Goal: Information Seeking & Learning: Get advice/opinions

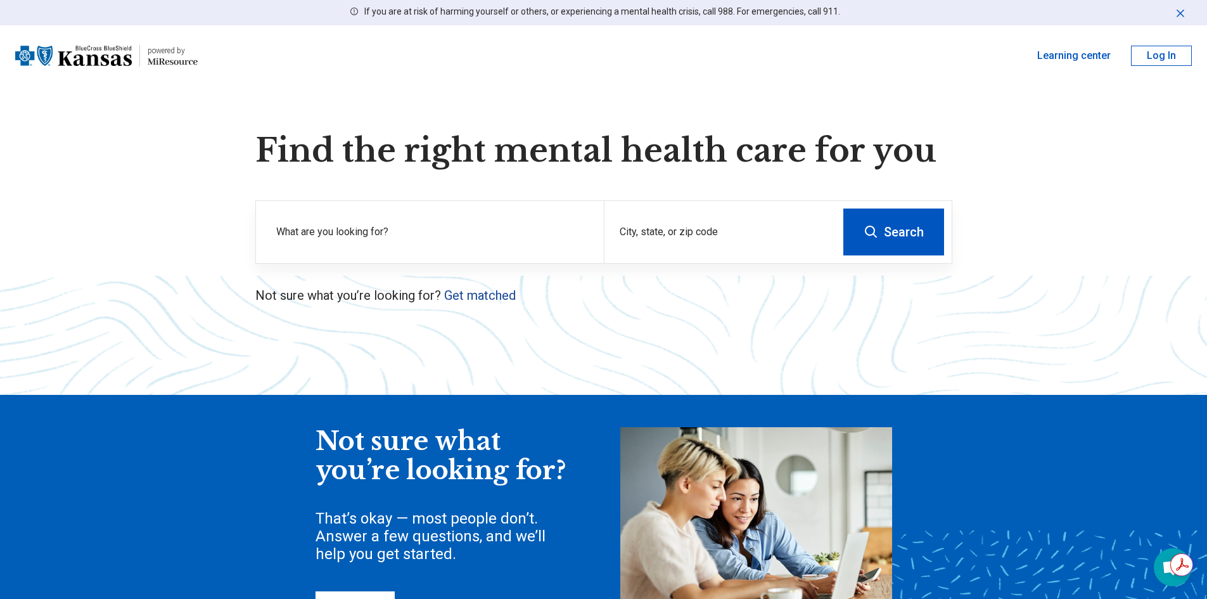
click at [490, 296] on link "Get matched" at bounding box center [480, 295] width 72 height 15
click at [488, 226] on label "What are you looking for?" at bounding box center [432, 231] width 312 height 15
click at [491, 292] on link "Get matched" at bounding box center [480, 295] width 72 height 15
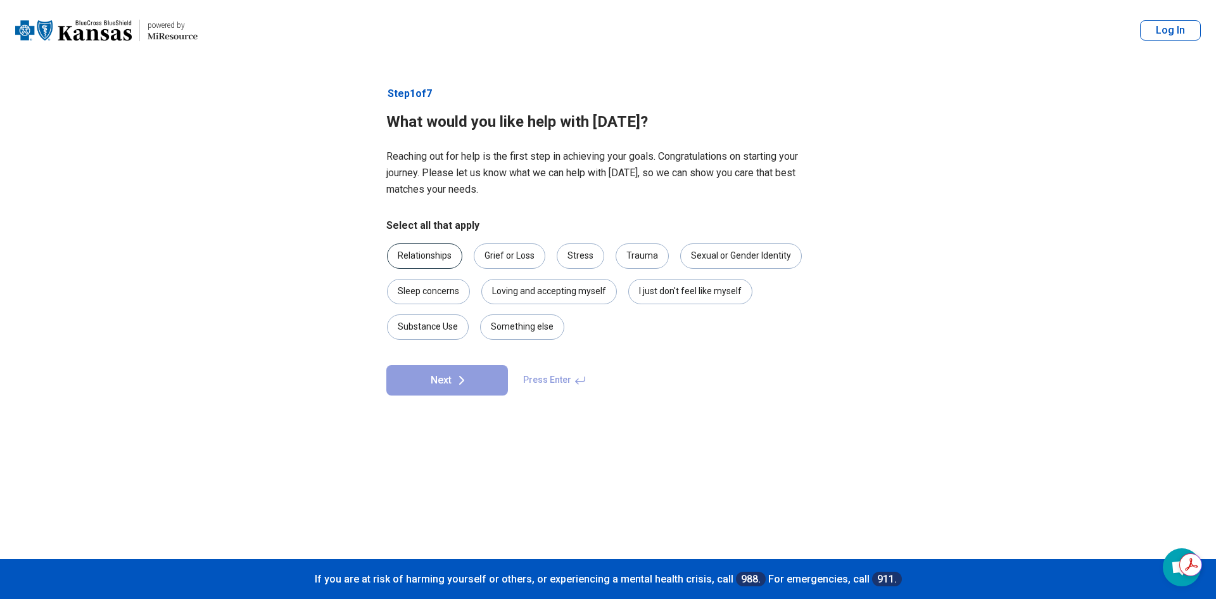
click at [436, 248] on div "Relationships" at bounding box center [424, 255] width 75 height 25
click at [713, 258] on div "Sexual or Gender Identity" at bounding box center [741, 255] width 122 height 25
click at [554, 291] on div "Loving and accepting myself" at bounding box center [549, 291] width 136 height 25
click at [678, 294] on div "I just don't feel like myself" at bounding box center [690, 291] width 124 height 25
click at [517, 258] on div "Grief or Loss" at bounding box center [510, 255] width 72 height 25
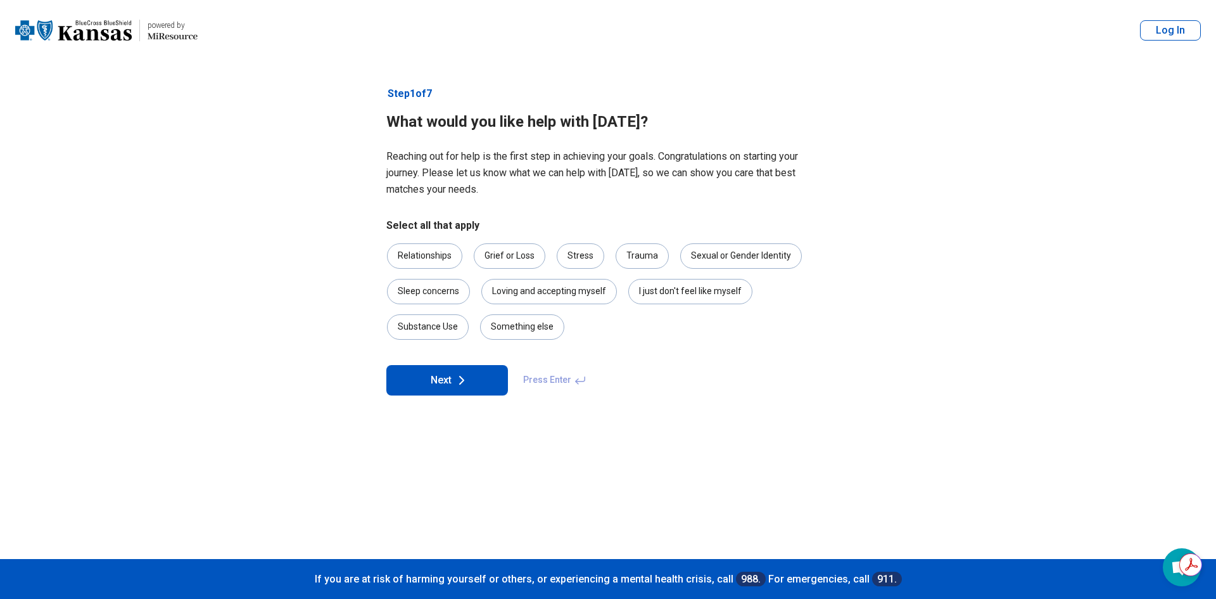
click at [485, 377] on button "Next" at bounding box center [447, 380] width 122 height 30
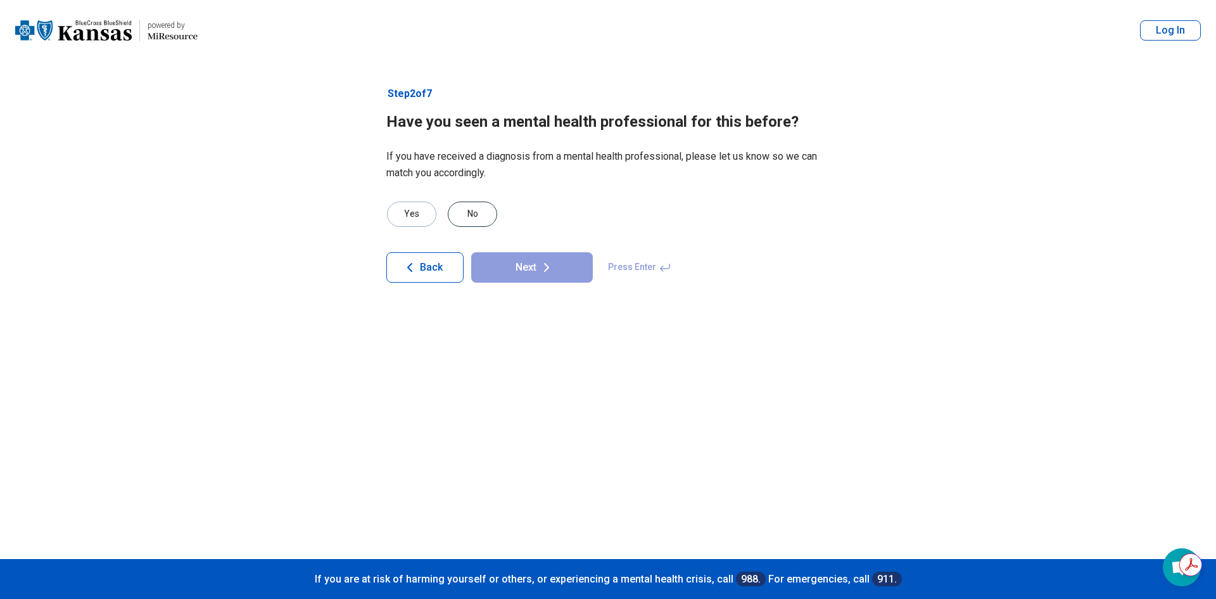
drag, startPoint x: 464, startPoint y: 218, endPoint x: 478, endPoint y: 222, distance: 15.1
click at [464, 219] on div "No" at bounding box center [472, 213] width 49 height 25
click at [514, 267] on button "Next" at bounding box center [532, 267] width 122 height 30
click at [485, 213] on div "No" at bounding box center [472, 213] width 49 height 25
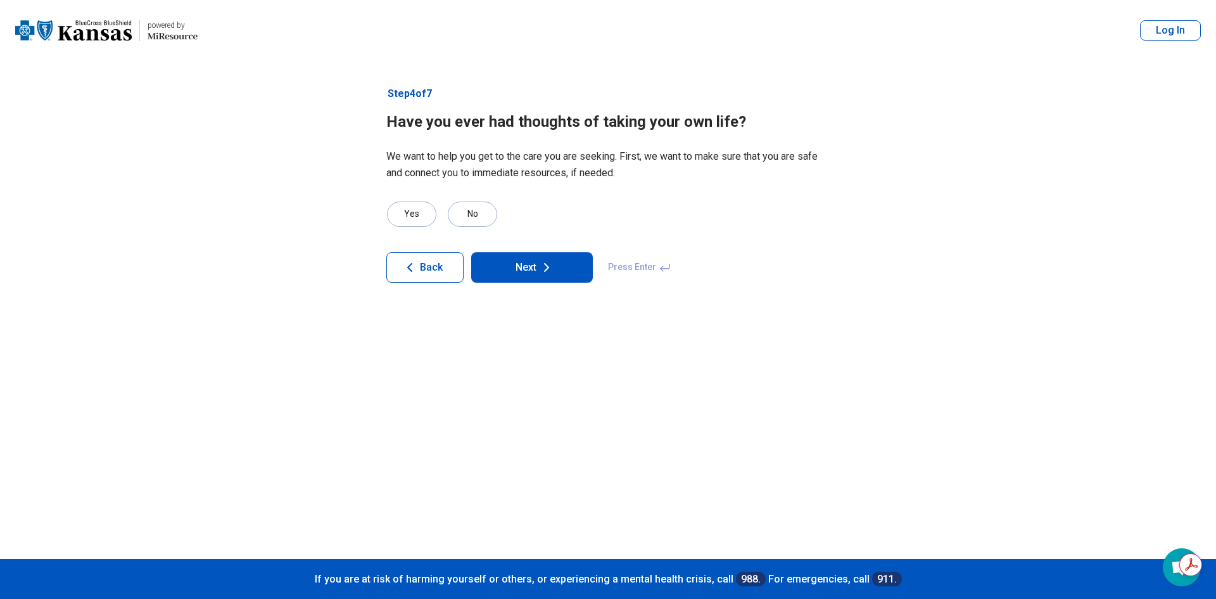
click at [516, 288] on article "Step 4 of 7 Have you ever had thoughts of taking your own life? We want to help…" at bounding box center [608, 310] width 484 height 498
click at [524, 269] on button "Next" at bounding box center [532, 267] width 122 height 30
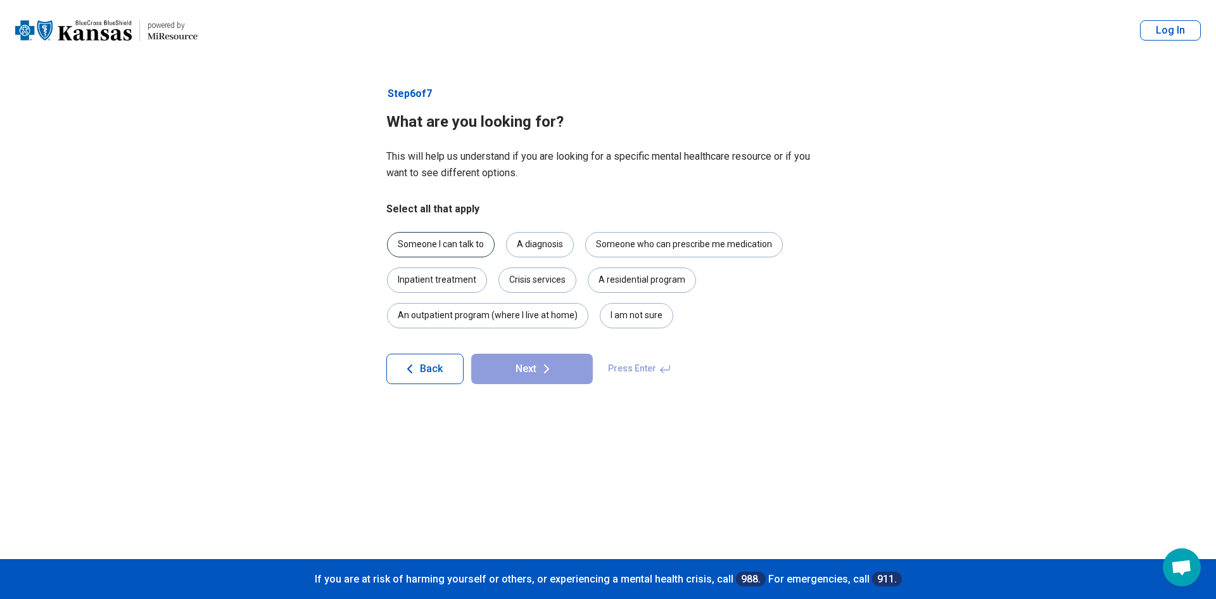
click at [467, 247] on div "Someone I can talk to" at bounding box center [441, 244] width 108 height 25
click at [562, 243] on div "A diagnosis" at bounding box center [540, 244] width 68 height 25
click at [548, 374] on icon at bounding box center [546, 368] width 15 height 15
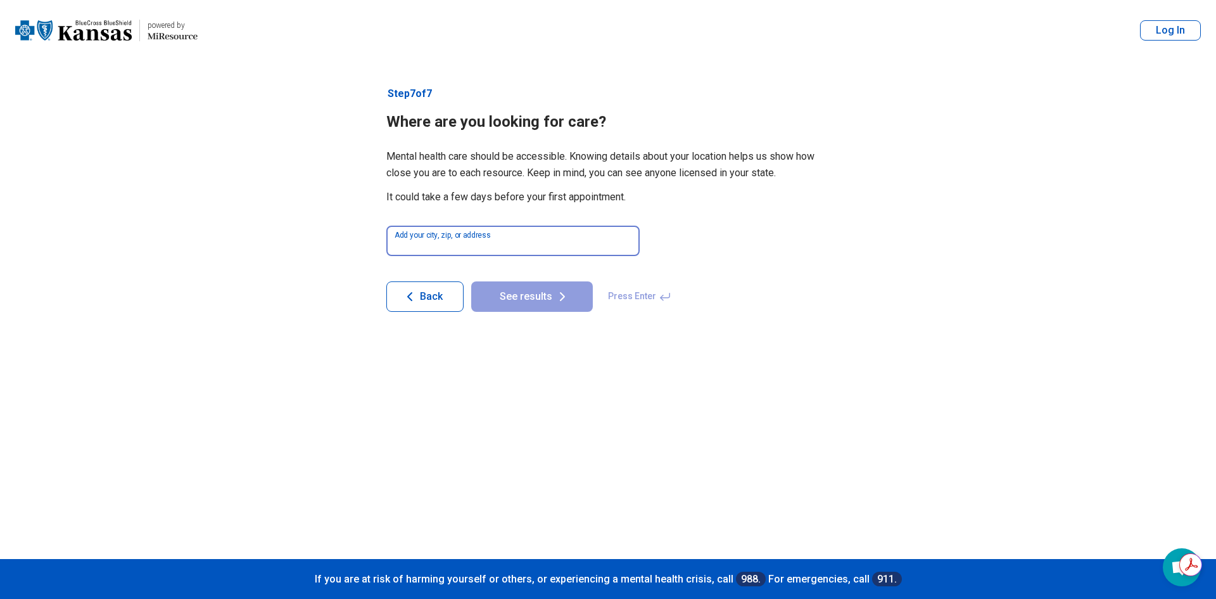
click at [551, 234] on input at bounding box center [512, 240] width 253 height 30
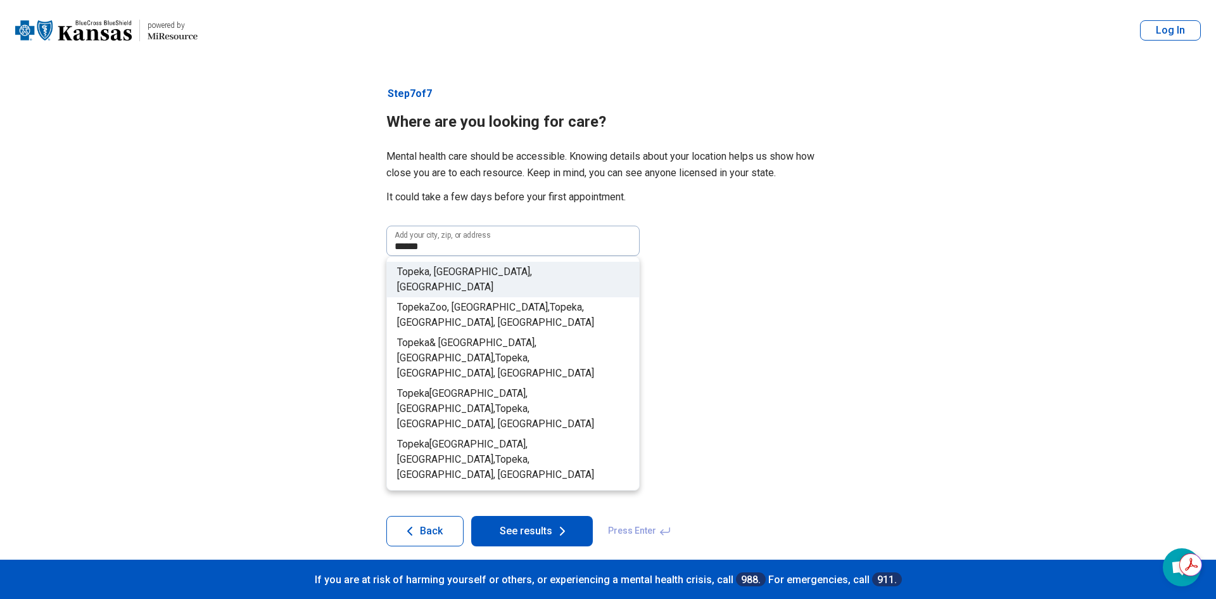
click at [535, 267] on li "Topeka , KS, USA" at bounding box center [513, 279] width 252 height 35
type input "**********"
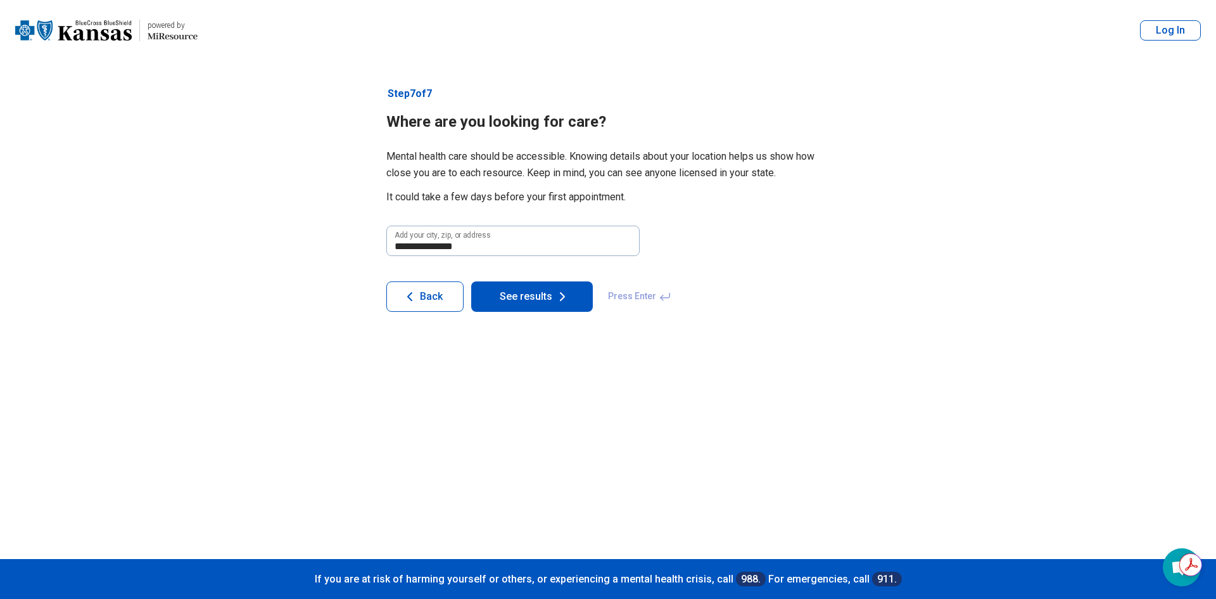
click at [558, 297] on icon at bounding box center [562, 296] width 15 height 15
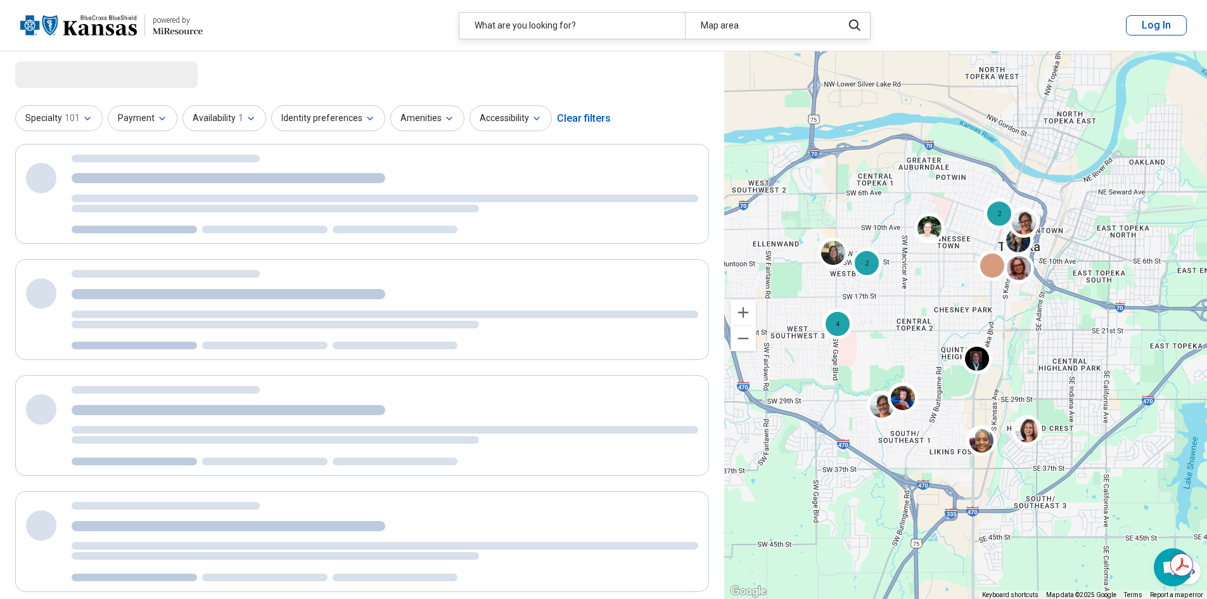
select select "***"
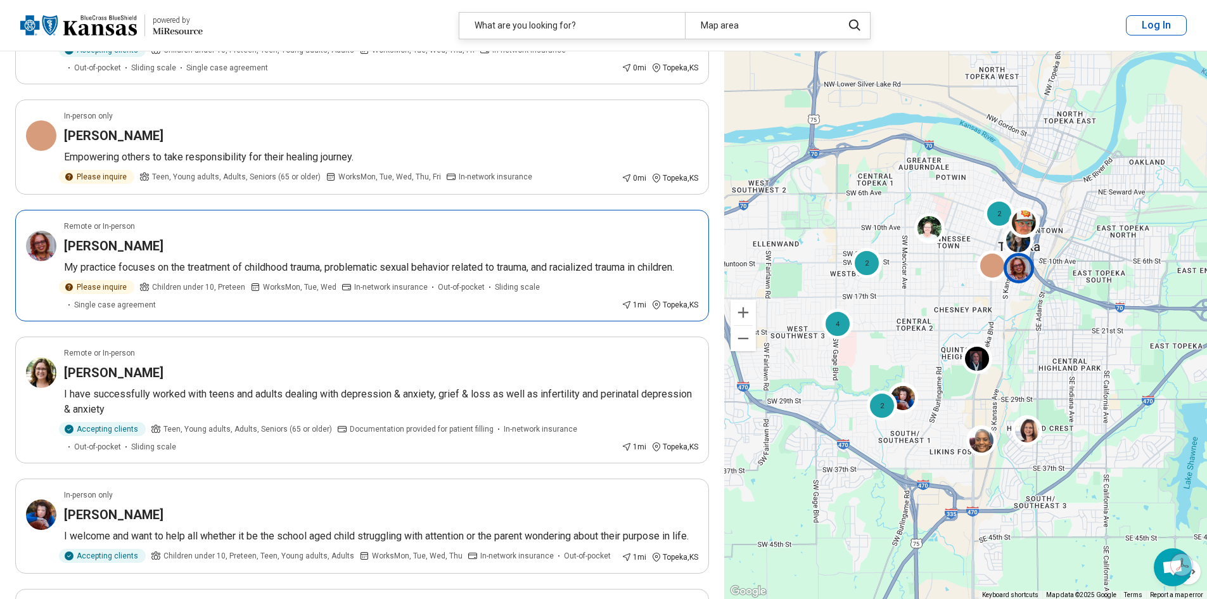
scroll to position [253, 0]
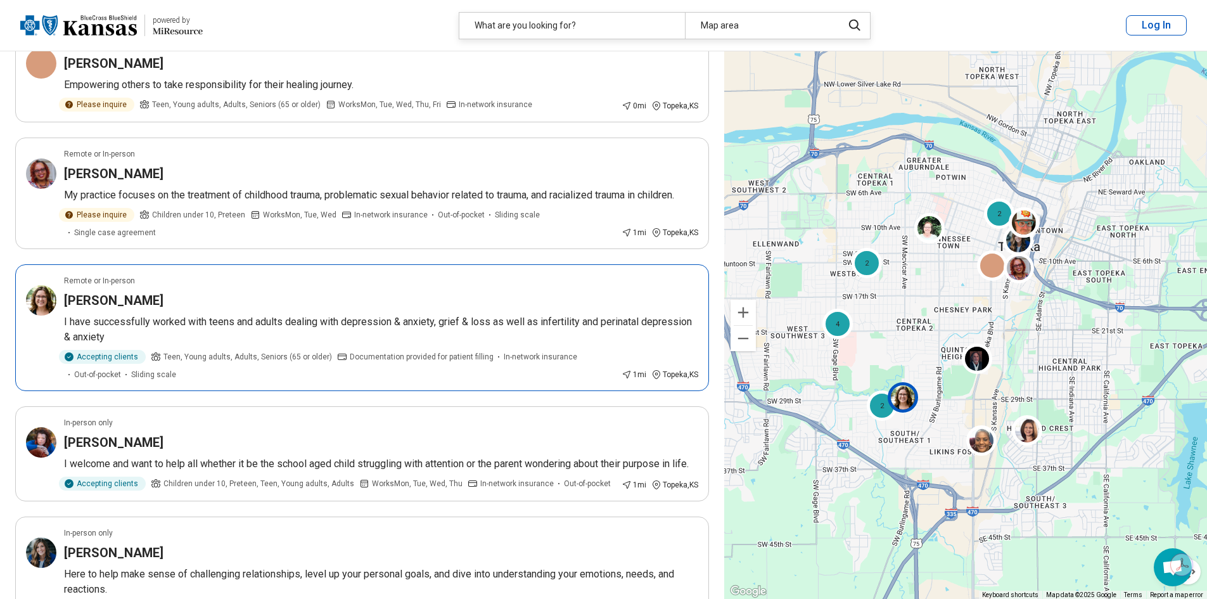
click at [386, 316] on p "I have successfully worked with teens and adults dealing with depression & anxi…" at bounding box center [381, 329] width 634 height 30
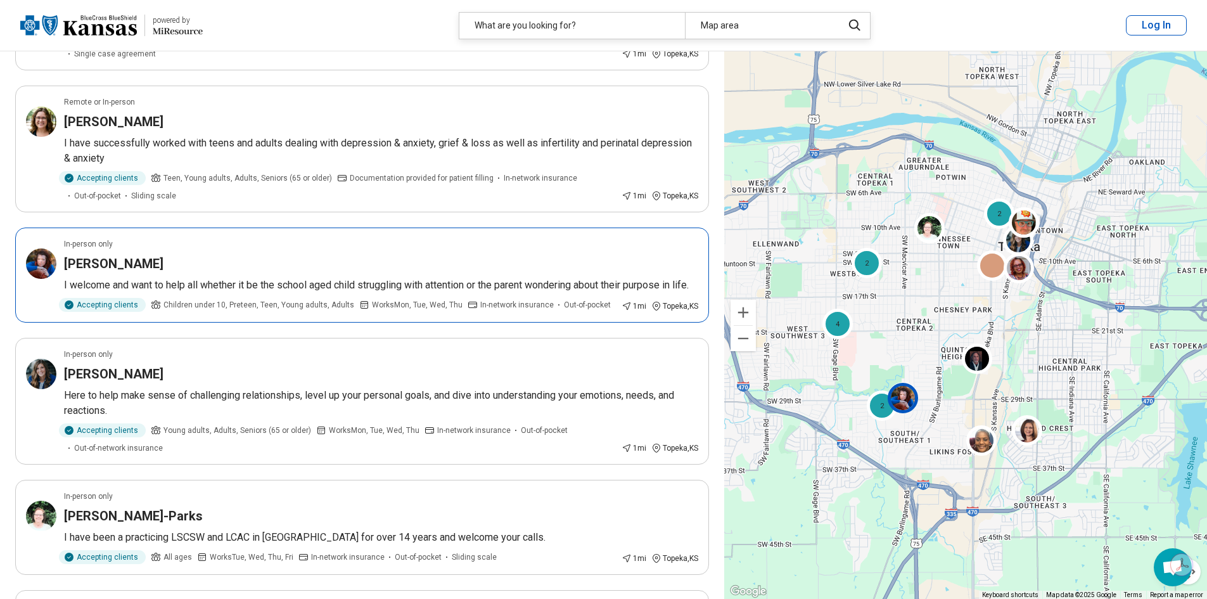
scroll to position [443, 0]
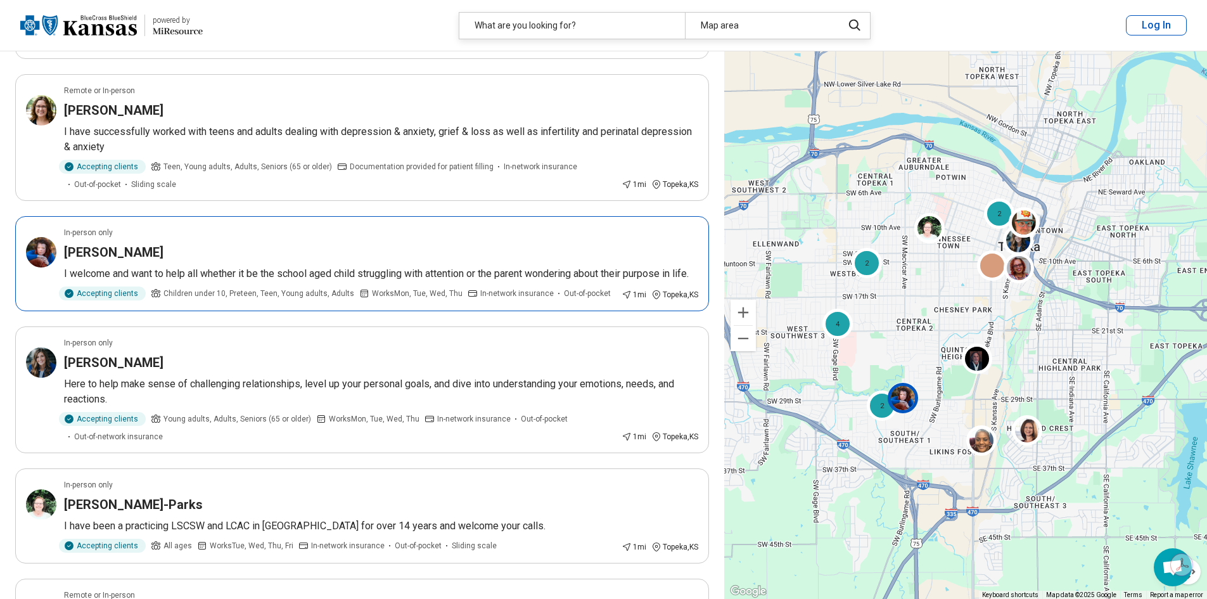
click at [250, 266] on p "I welcome and want to help all whether it be the school aged child struggling w…" at bounding box center [381, 273] width 634 height 15
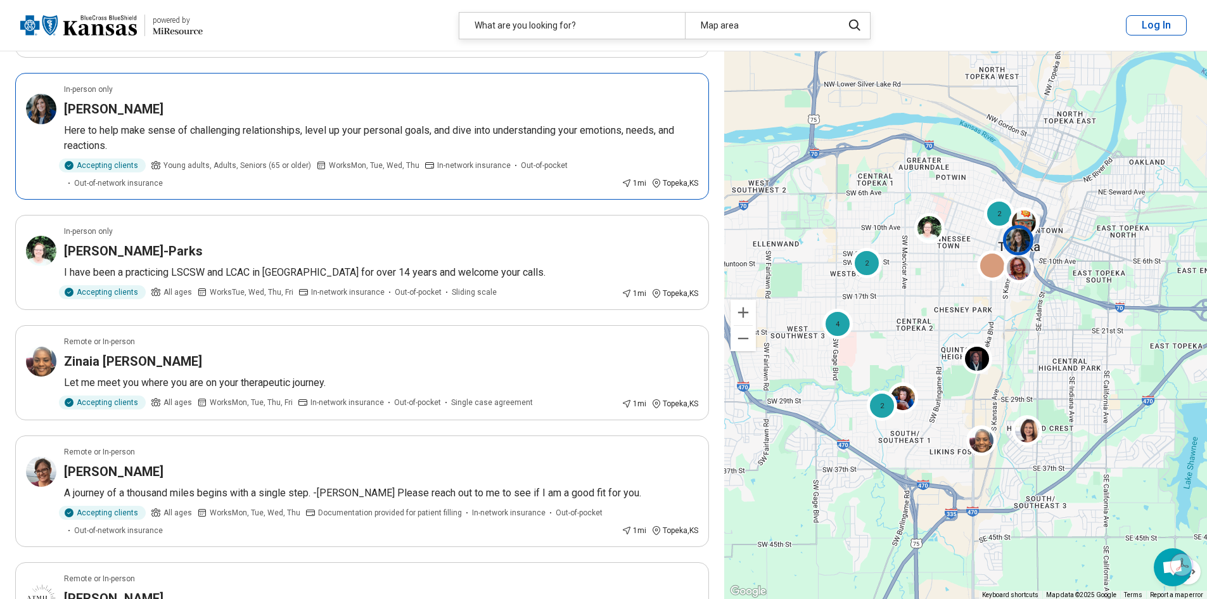
scroll to position [570, 0]
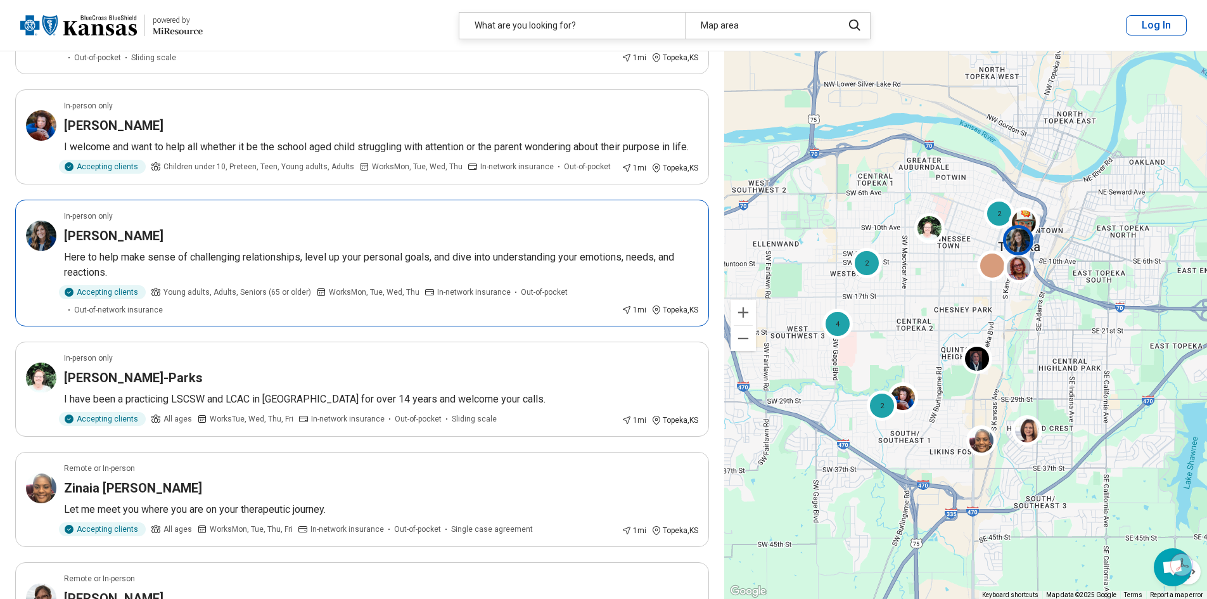
click at [261, 269] on p "Here to help make sense of challenging relationships, level up your personal go…" at bounding box center [381, 265] width 634 height 30
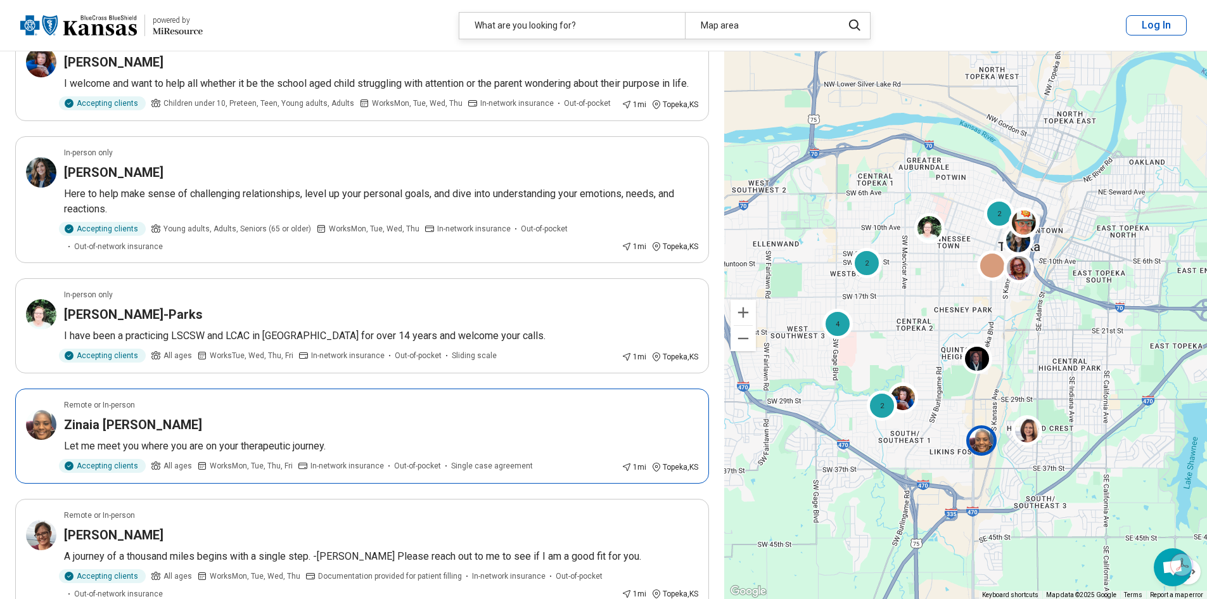
click at [502, 436] on article "Remote or In-person Zinaia Armstead Let me meet you where you are on your thera…" at bounding box center [362, 435] width 694 height 95
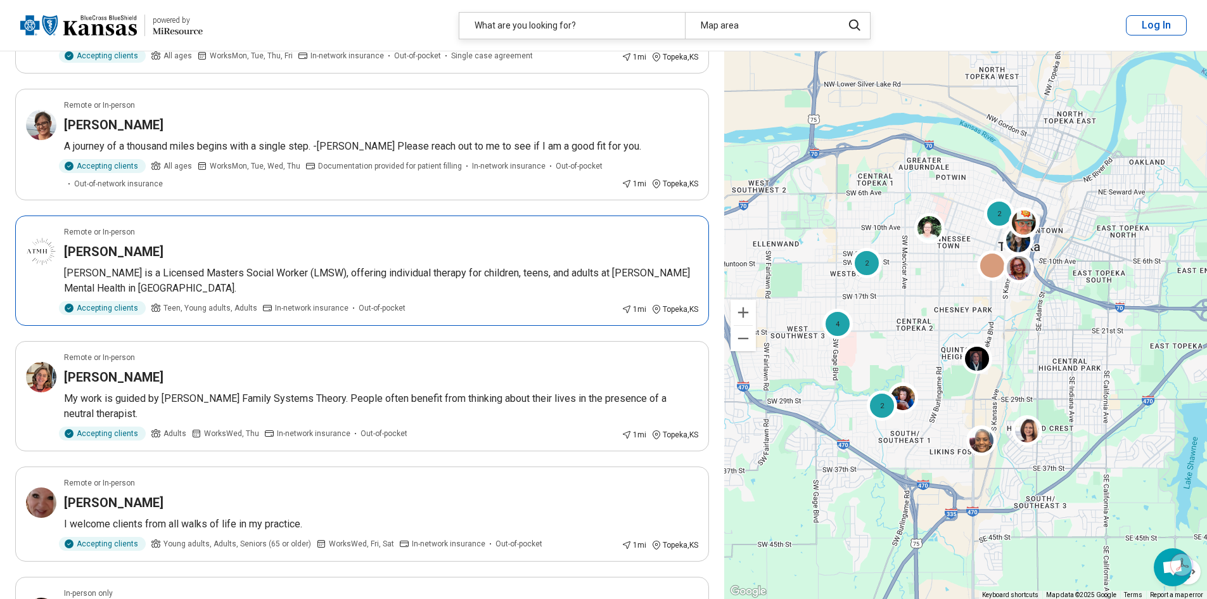
scroll to position [1077, 0]
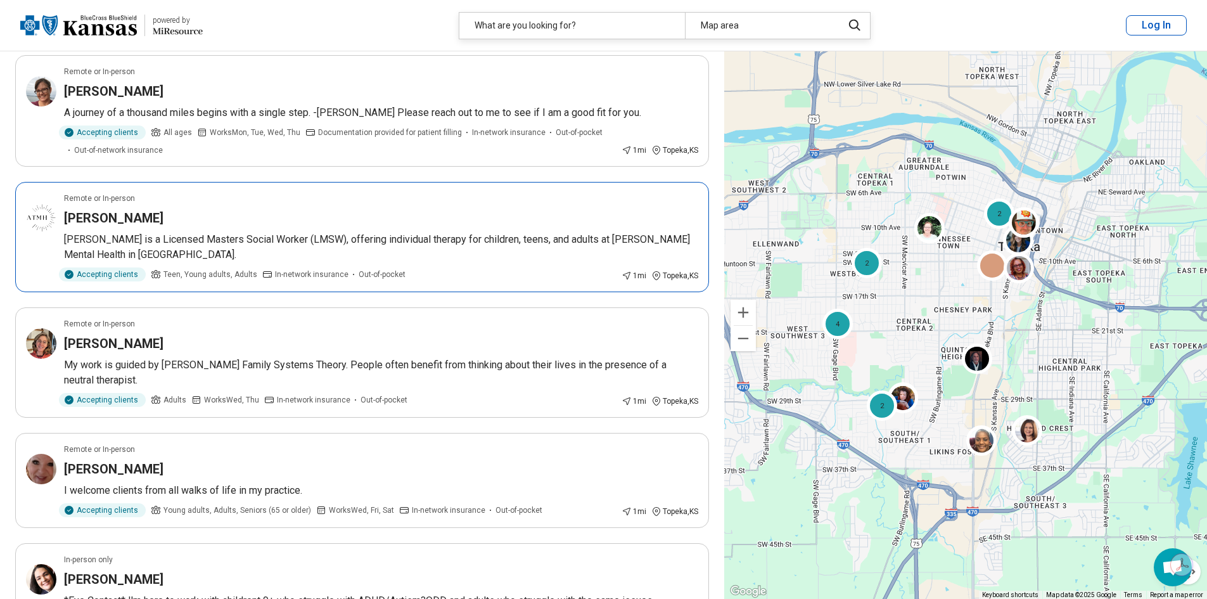
click at [471, 257] on p "Kelly is a Licensed Masters Social Worker (LMSW), offering individual therapy f…" at bounding box center [381, 247] width 634 height 30
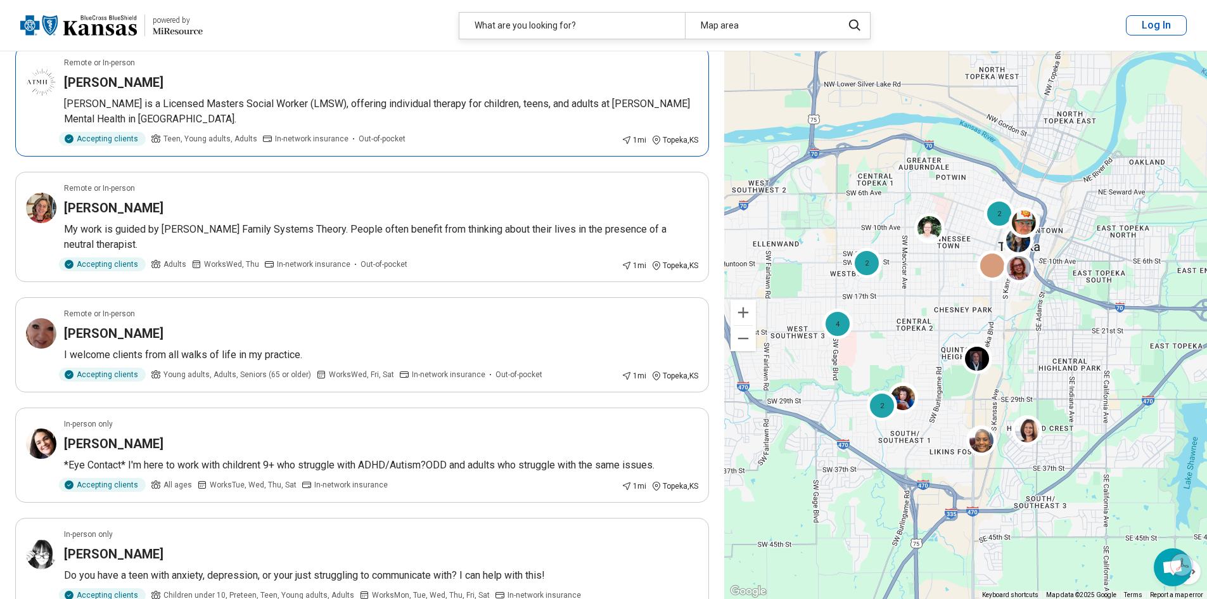
scroll to position [1267, 0]
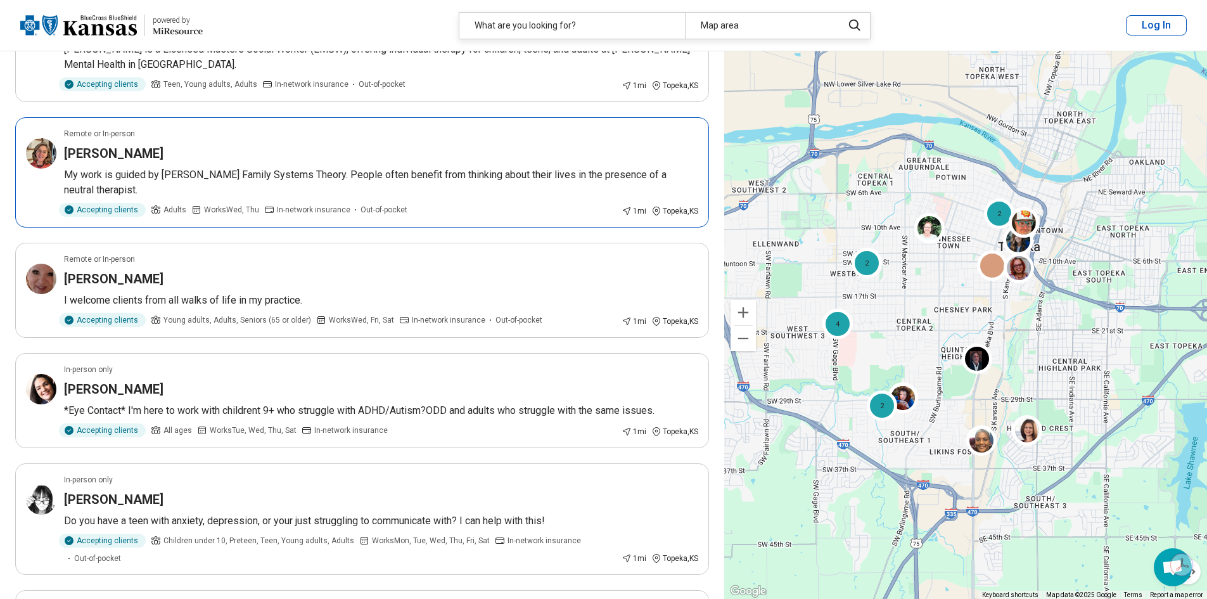
click at [457, 195] on p "My work is guided by Bowen Family Systems Theory. People often benefit from thi…" at bounding box center [381, 182] width 634 height 30
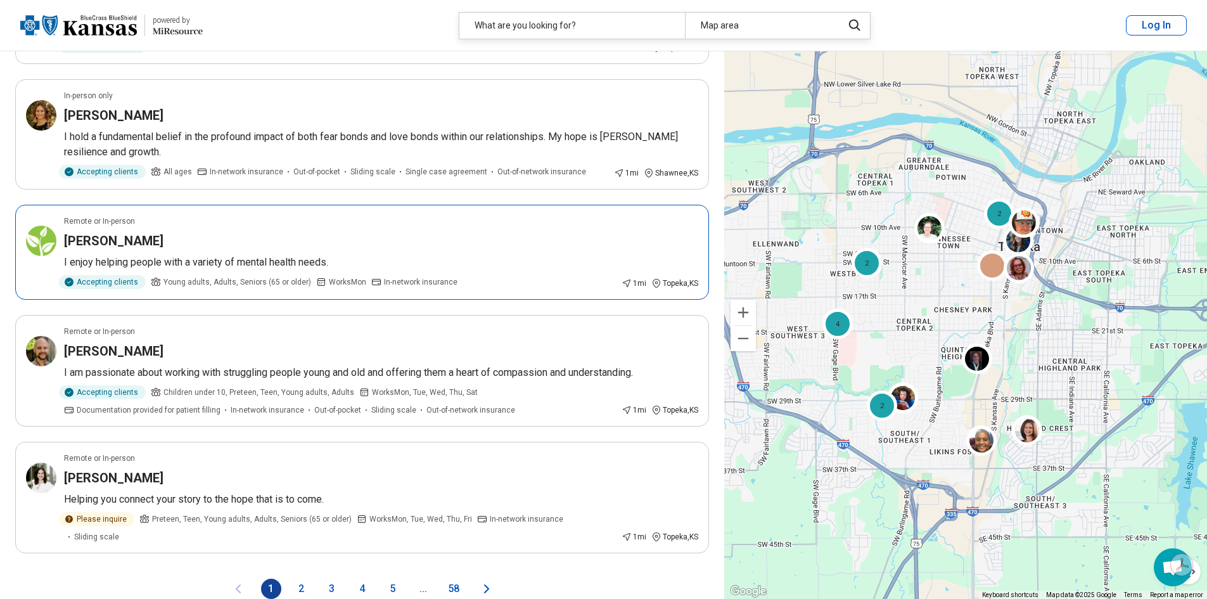
scroll to position [2027, 0]
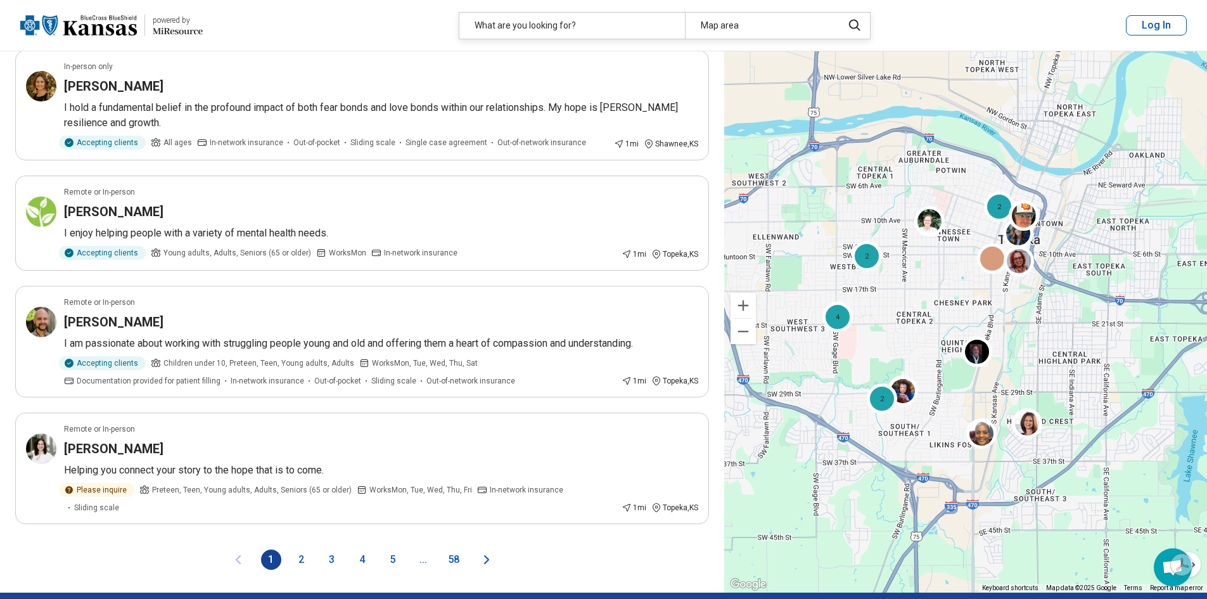
click at [299, 554] on button "2" at bounding box center [301, 559] width 20 height 20
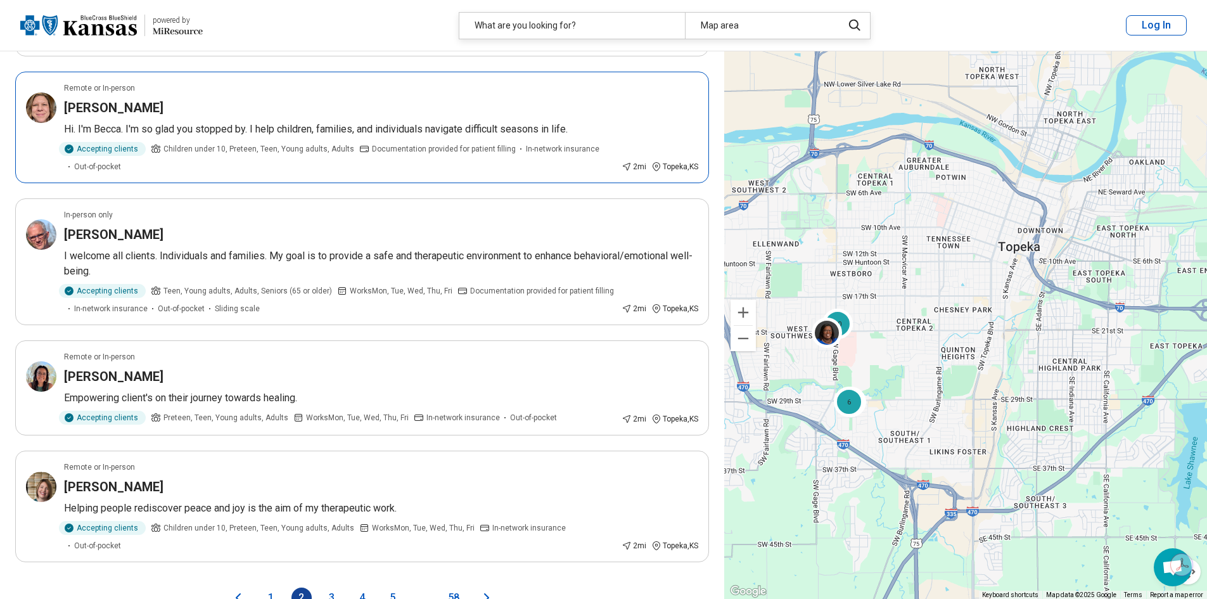
scroll to position [2090, 0]
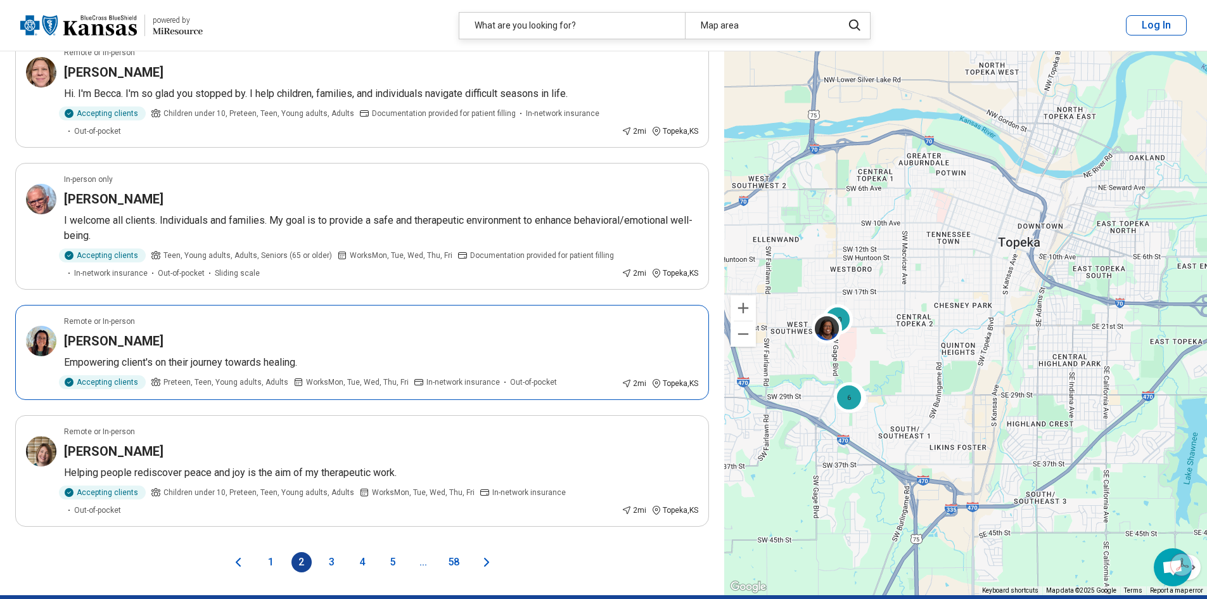
click at [355, 355] on p "Empowering client's on their journey towards healing." at bounding box center [381, 362] width 634 height 15
click at [343, 552] on div "1 2 3 4 5 ... 58" at bounding box center [362, 562] width 203 height 20
click at [336, 552] on button "3" at bounding box center [332, 562] width 20 height 20
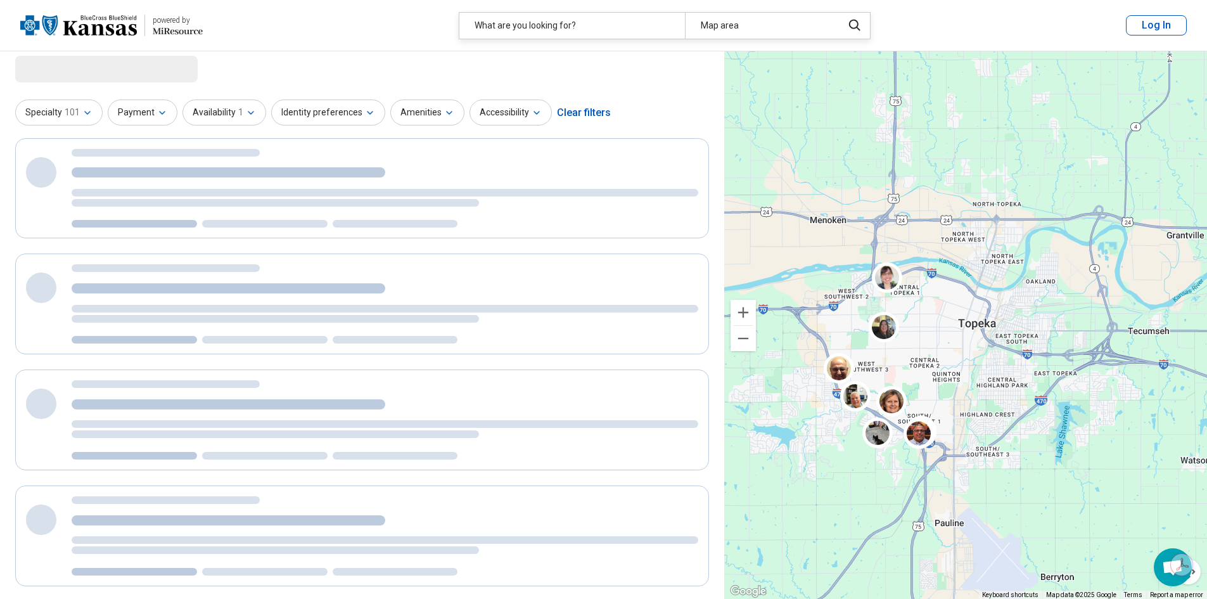
scroll to position [0, 0]
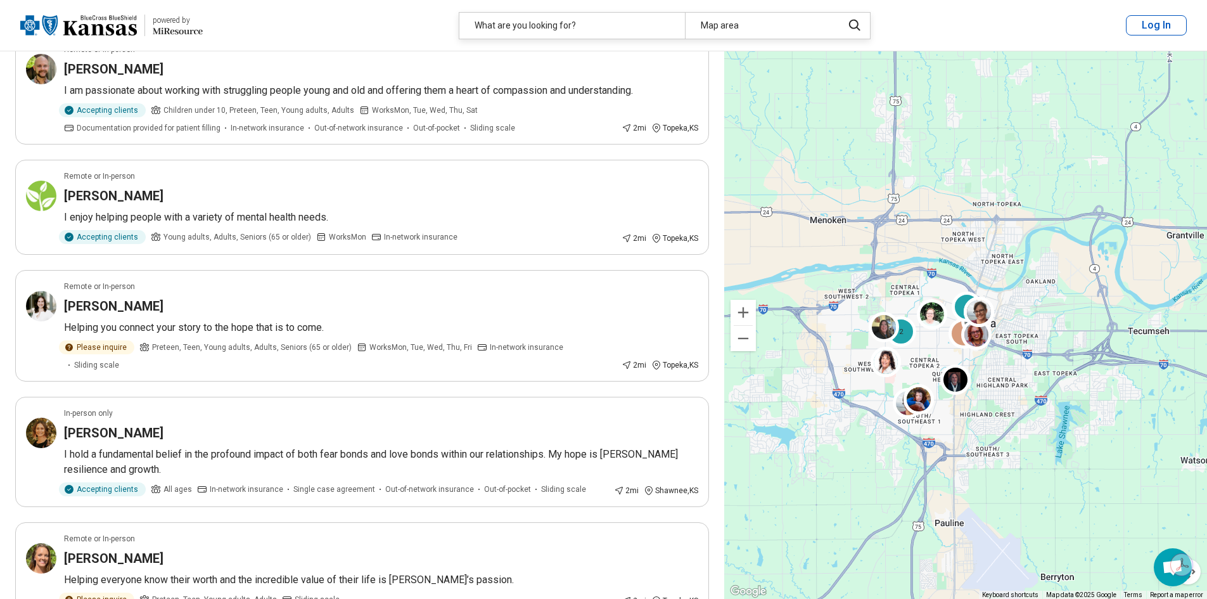
scroll to position [1837, 0]
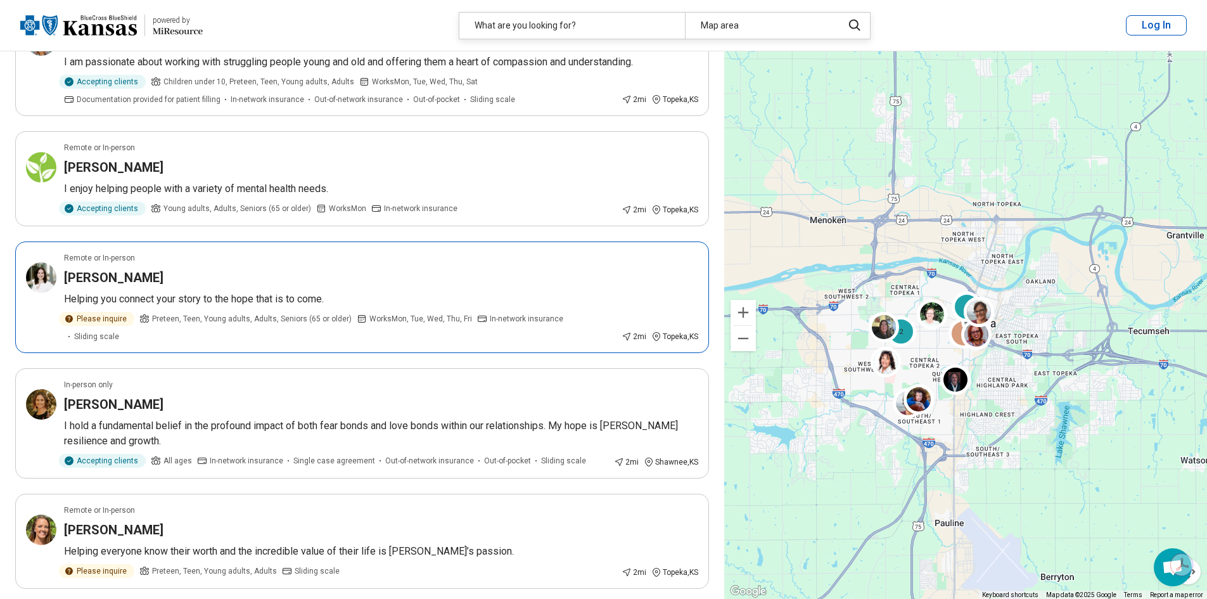
click at [384, 286] on div "Elizabeth Gouger" at bounding box center [381, 278] width 634 height 18
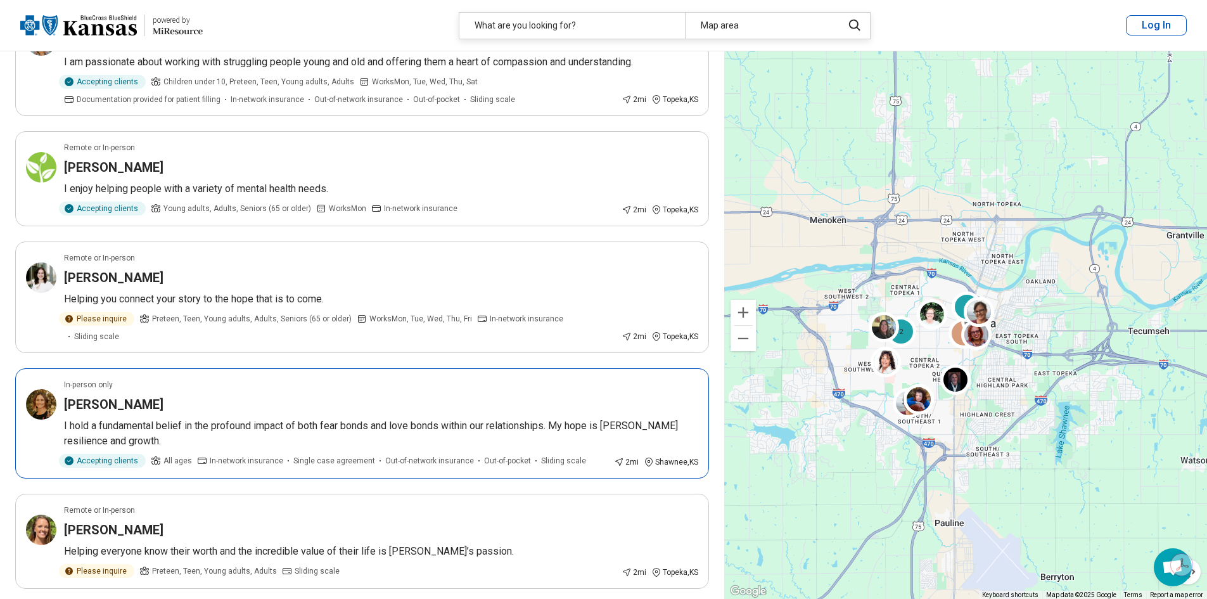
click at [379, 401] on div "[PERSON_NAME]" at bounding box center [381, 404] width 634 height 18
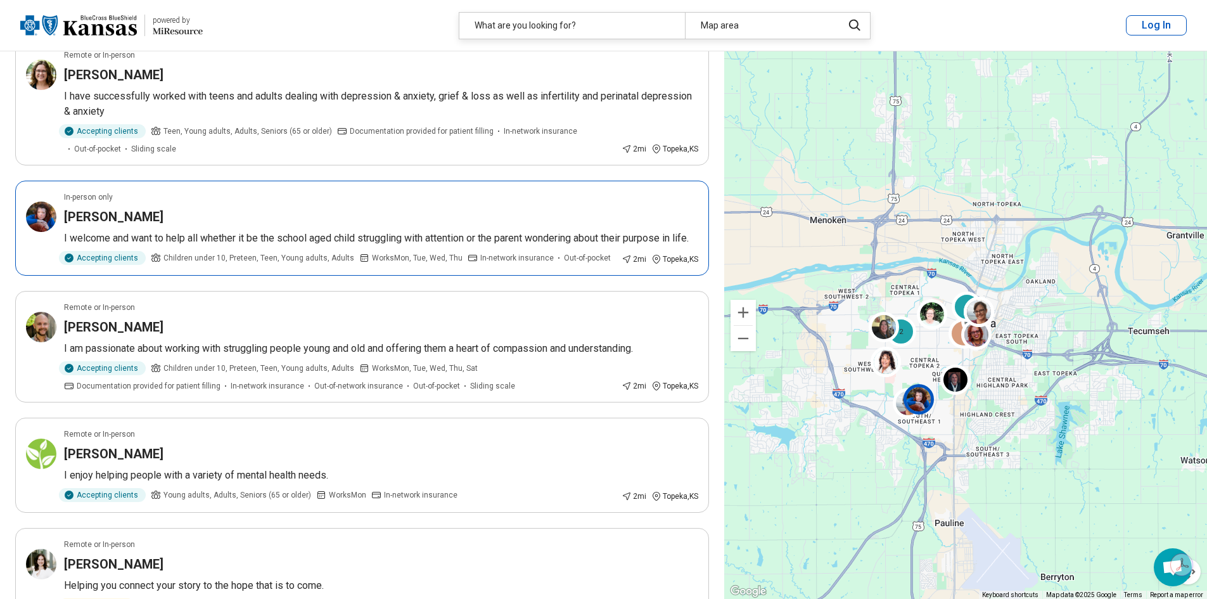
scroll to position [1583, 0]
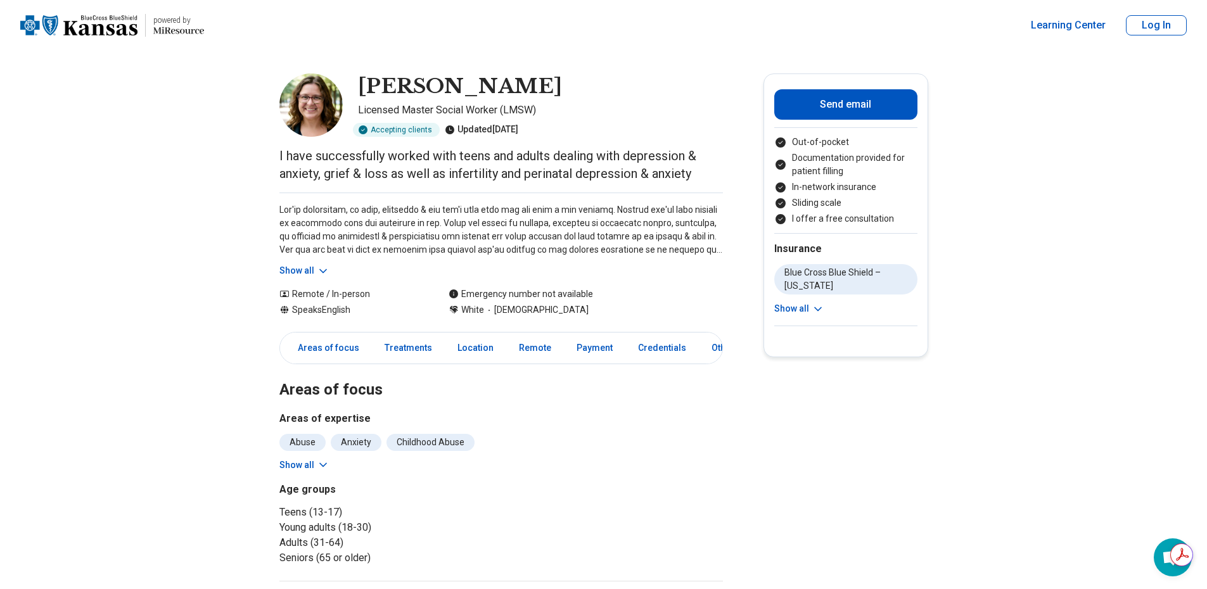
scroll to position [63, 0]
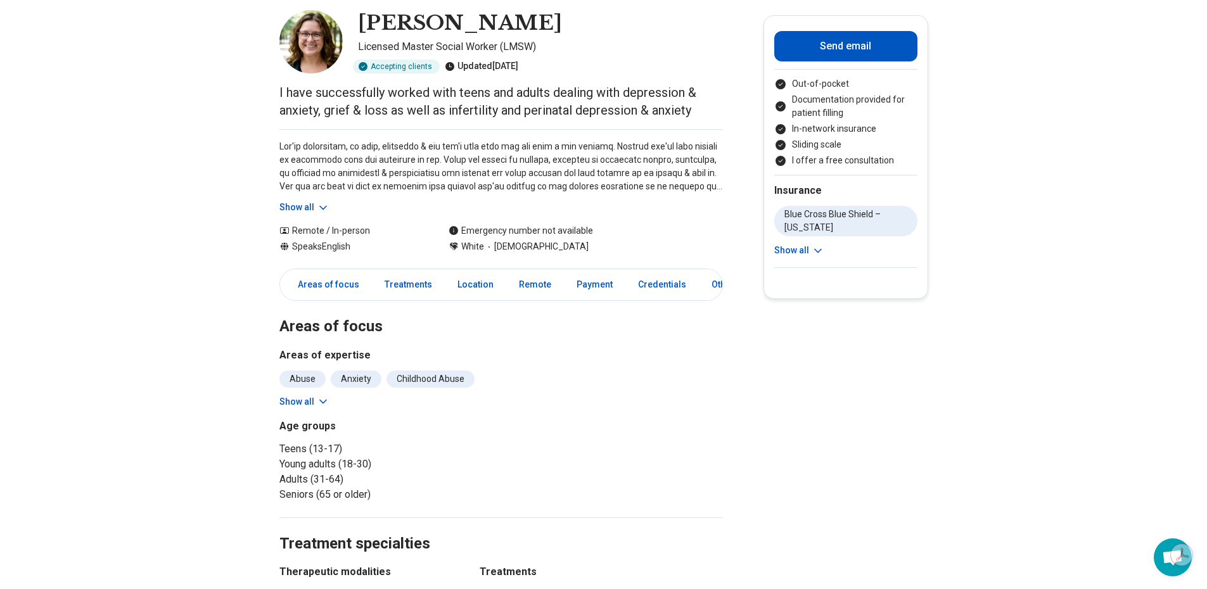
click at [306, 203] on button "Show all" at bounding box center [304, 207] width 50 height 13
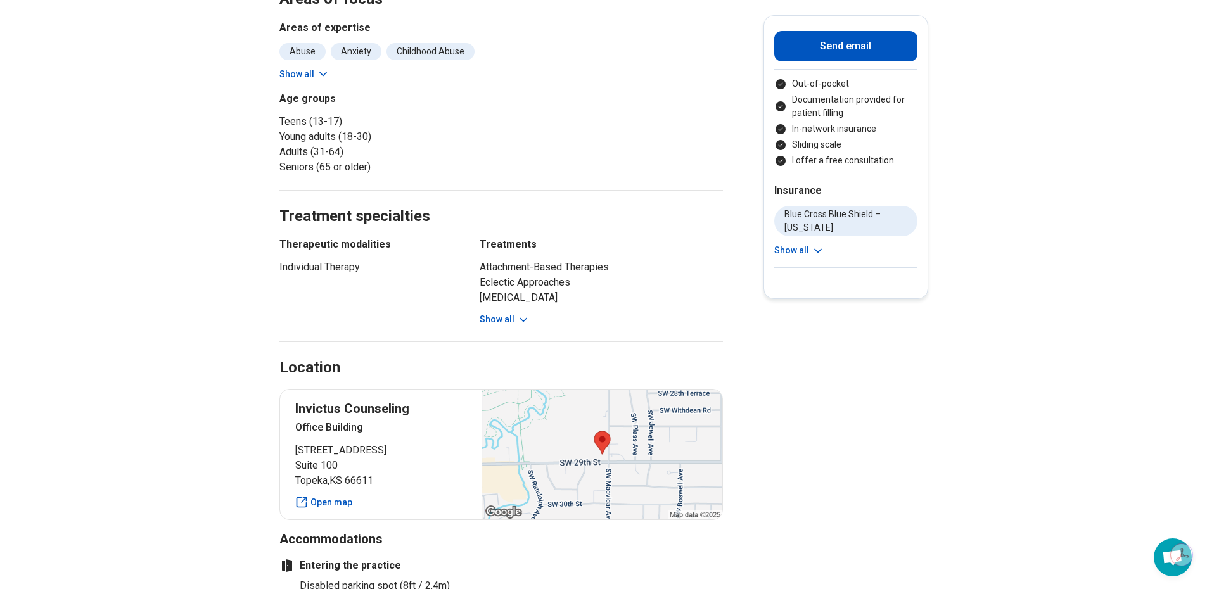
scroll to position [507, 0]
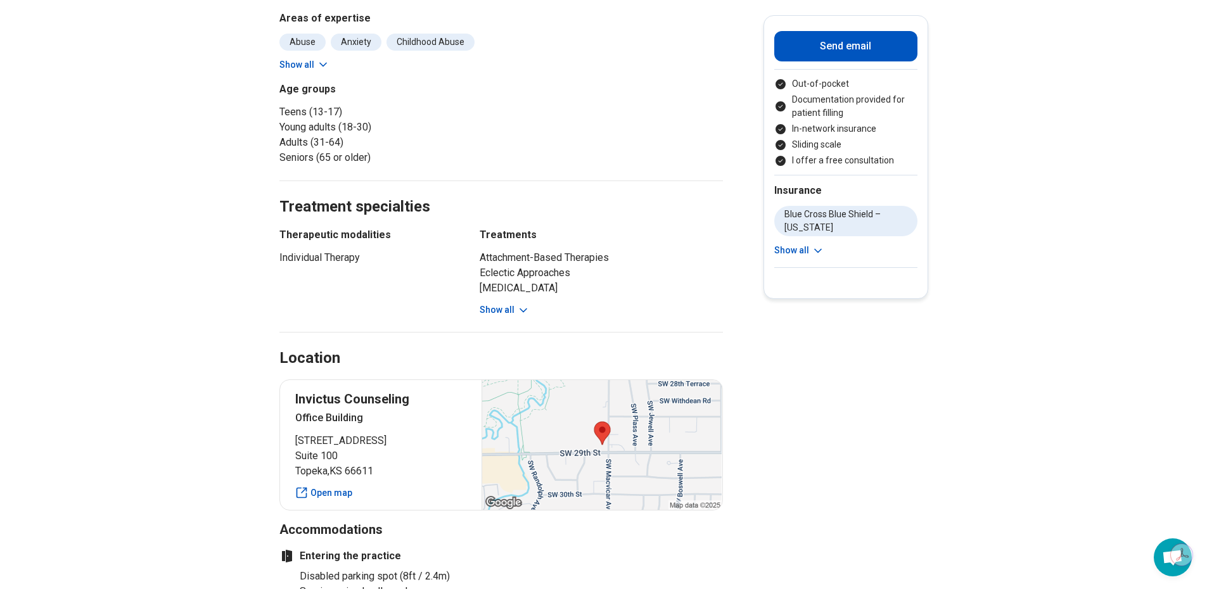
click at [497, 312] on button "Show all" at bounding box center [504, 309] width 50 height 13
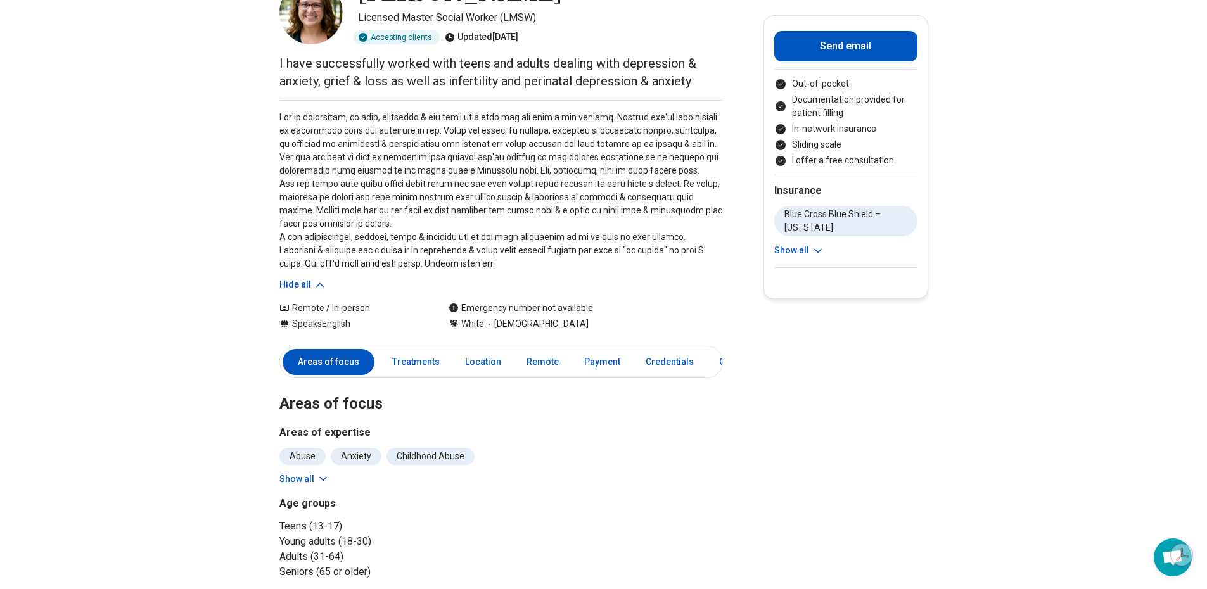
scroll to position [63, 0]
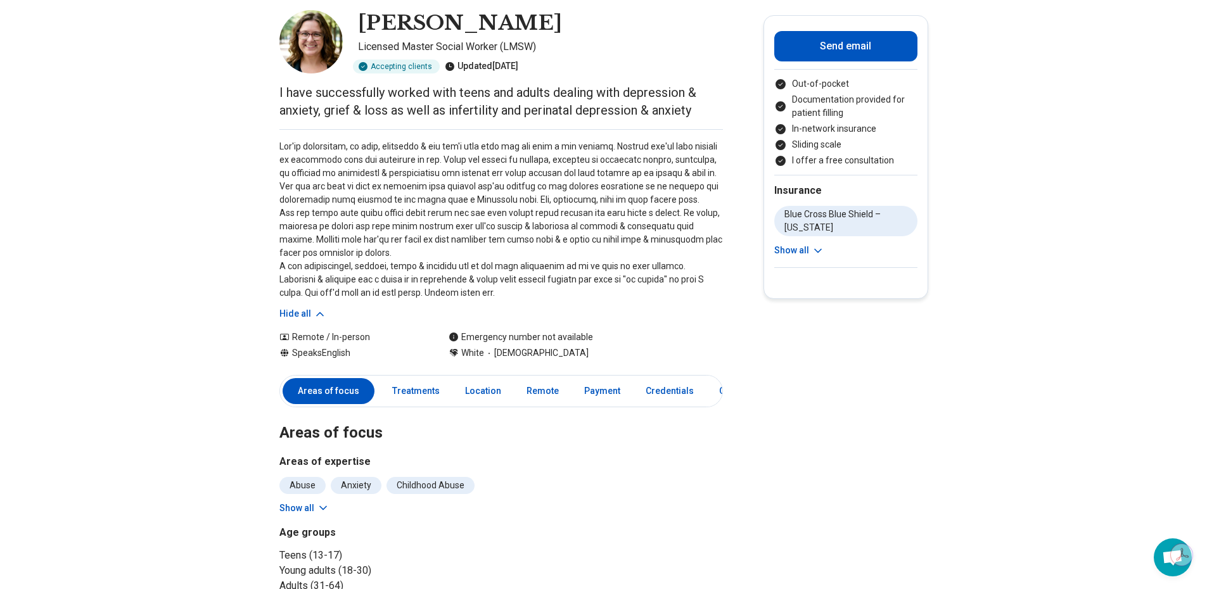
click at [293, 506] on button "Show all" at bounding box center [304, 508] width 50 height 13
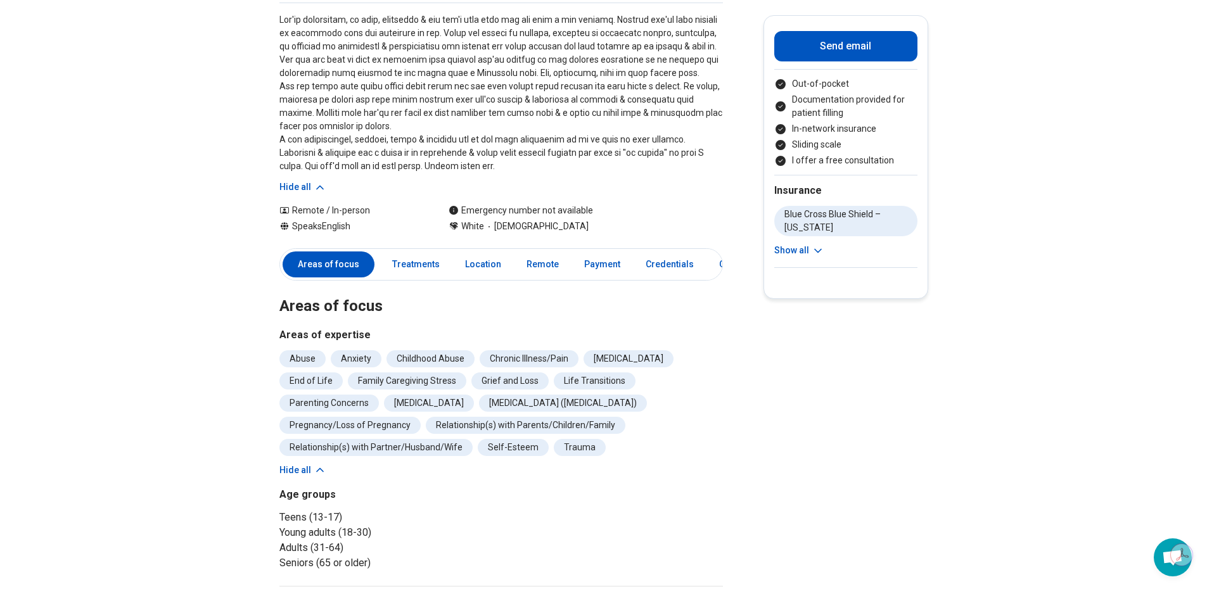
scroll to position [0, 0]
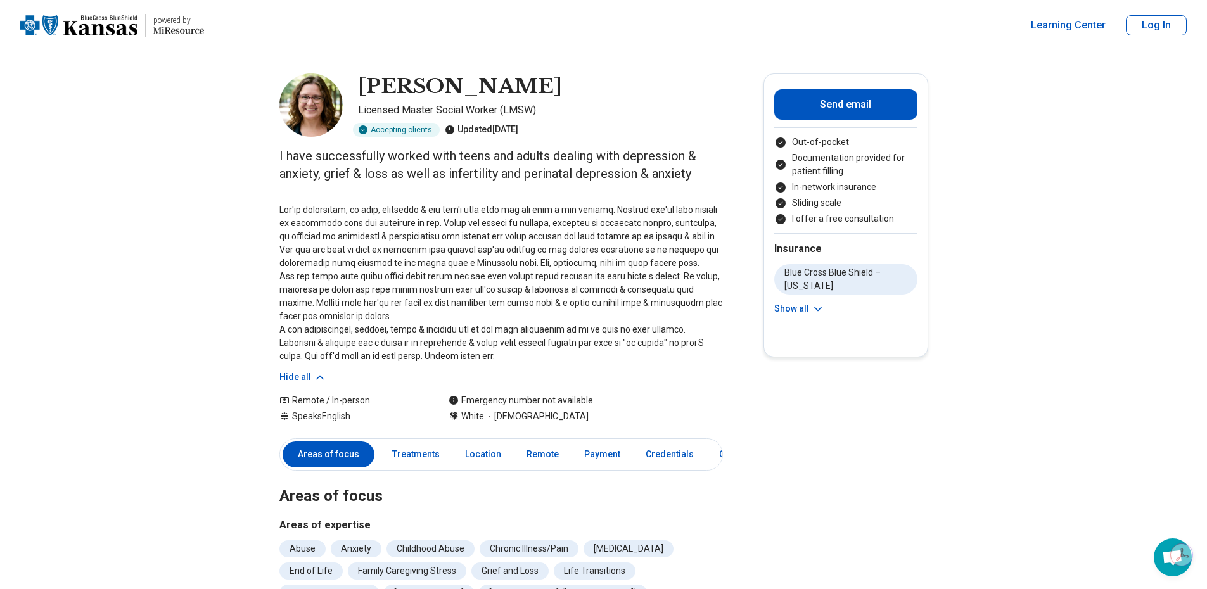
click at [801, 315] on button "Show all" at bounding box center [799, 308] width 50 height 13
drag, startPoint x: 536, startPoint y: 87, endPoint x: 364, endPoint y: 90, distance: 172.3
click at [364, 90] on div "Jennifer Bidwell" at bounding box center [540, 86] width 365 height 27
copy h1 "Jennifer Bidwell"
click at [678, 300] on p at bounding box center [500, 283] width 443 height 160
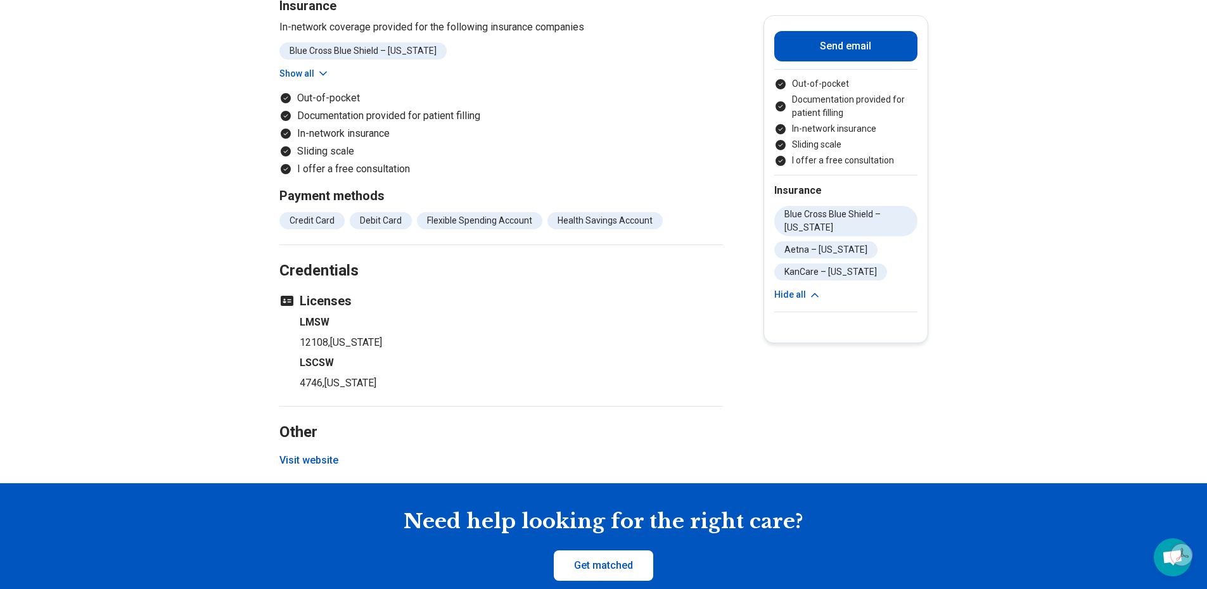
scroll to position [1520, 0]
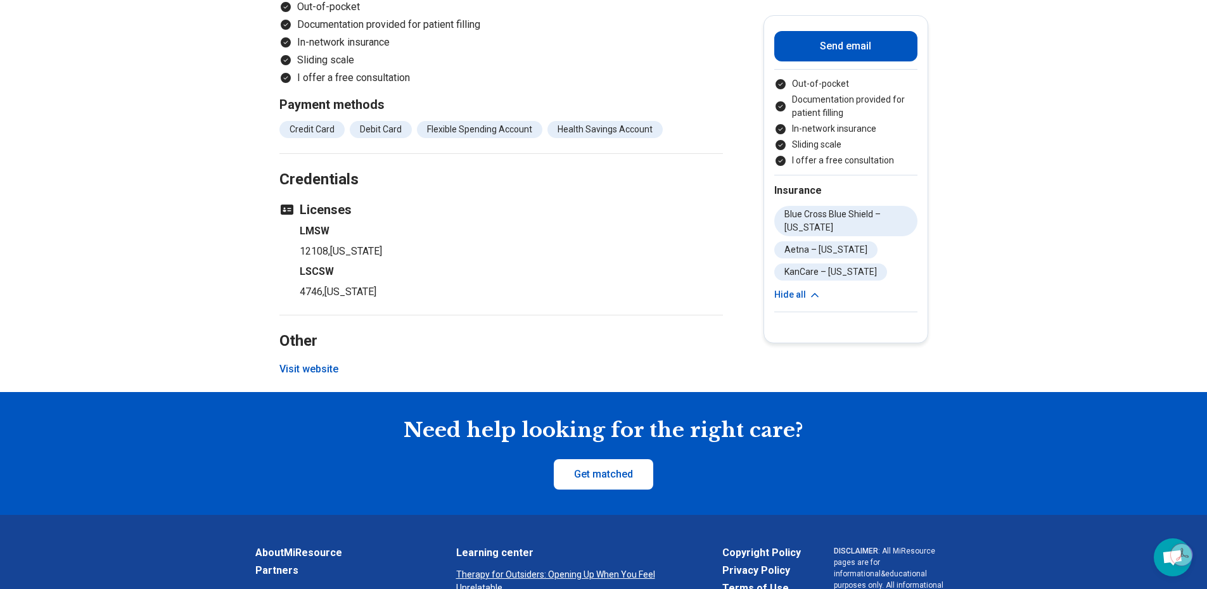
click at [327, 369] on button "Visit website" at bounding box center [308, 369] width 59 height 15
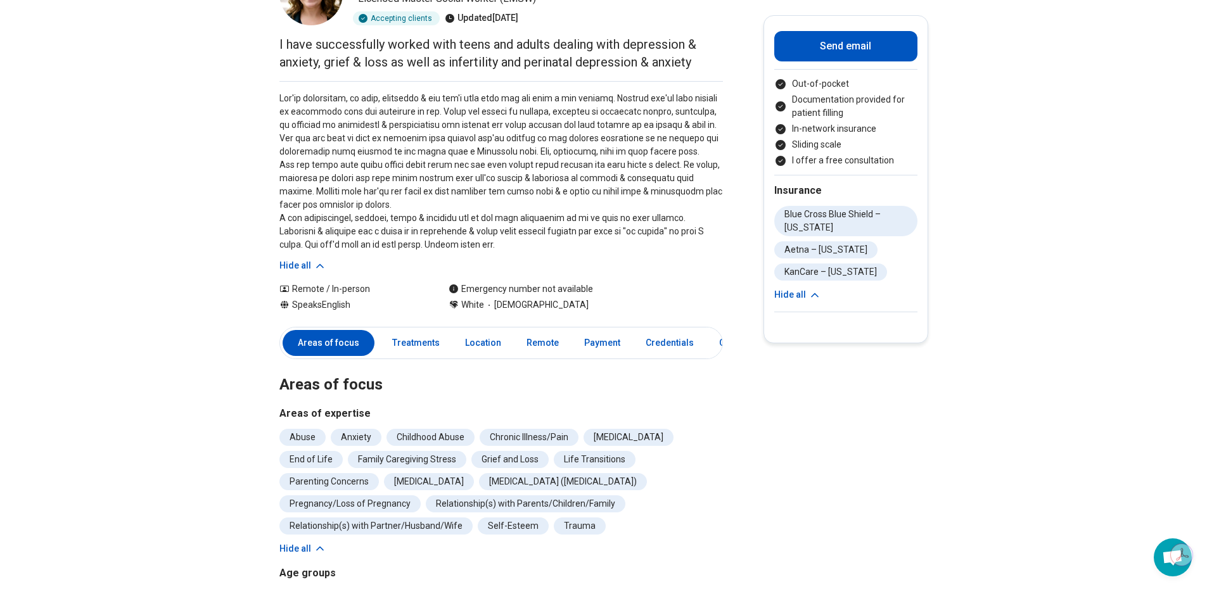
scroll to position [0, 0]
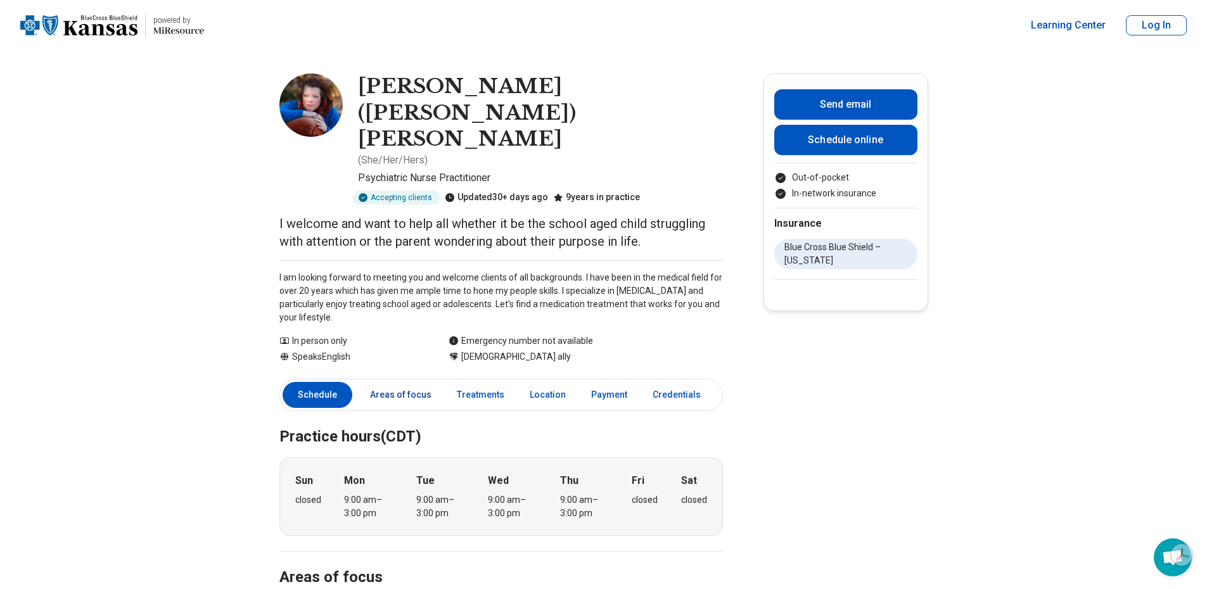
click at [413, 382] on link "Areas of focus" at bounding box center [400, 395] width 77 height 26
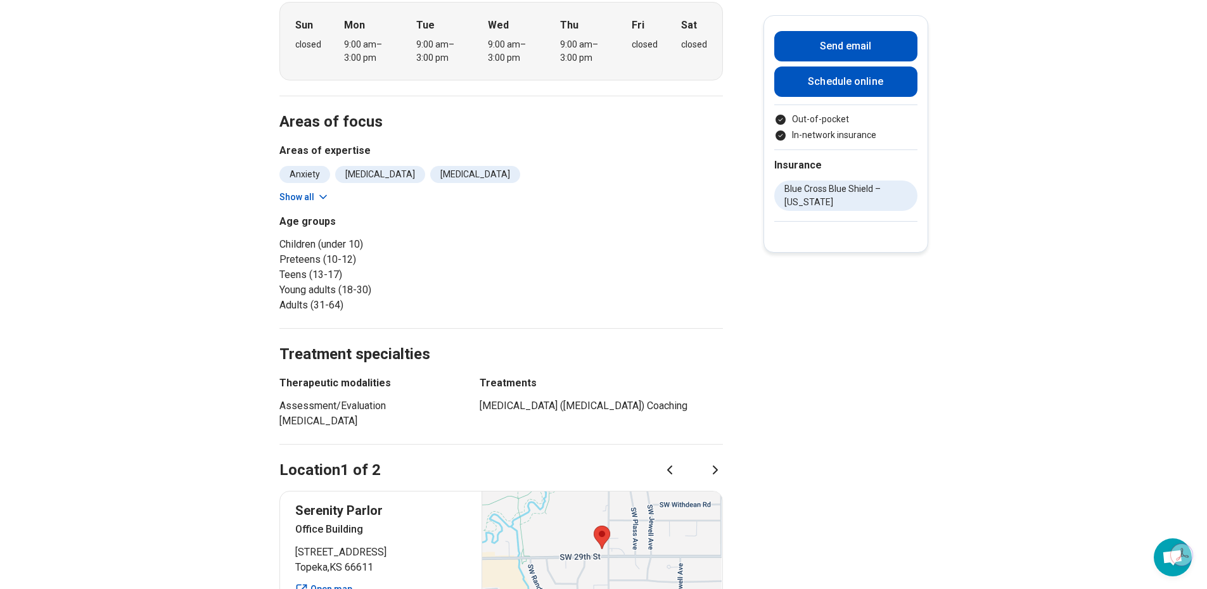
scroll to position [456, 0]
click at [320, 190] on icon at bounding box center [323, 196] width 13 height 13
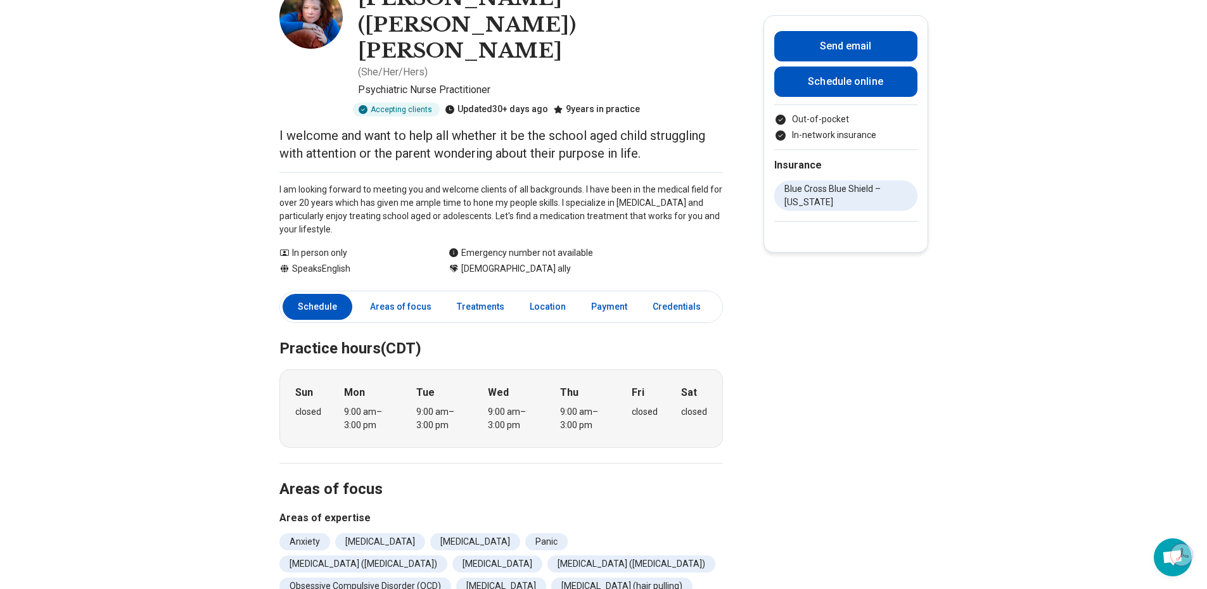
scroll to position [0, 0]
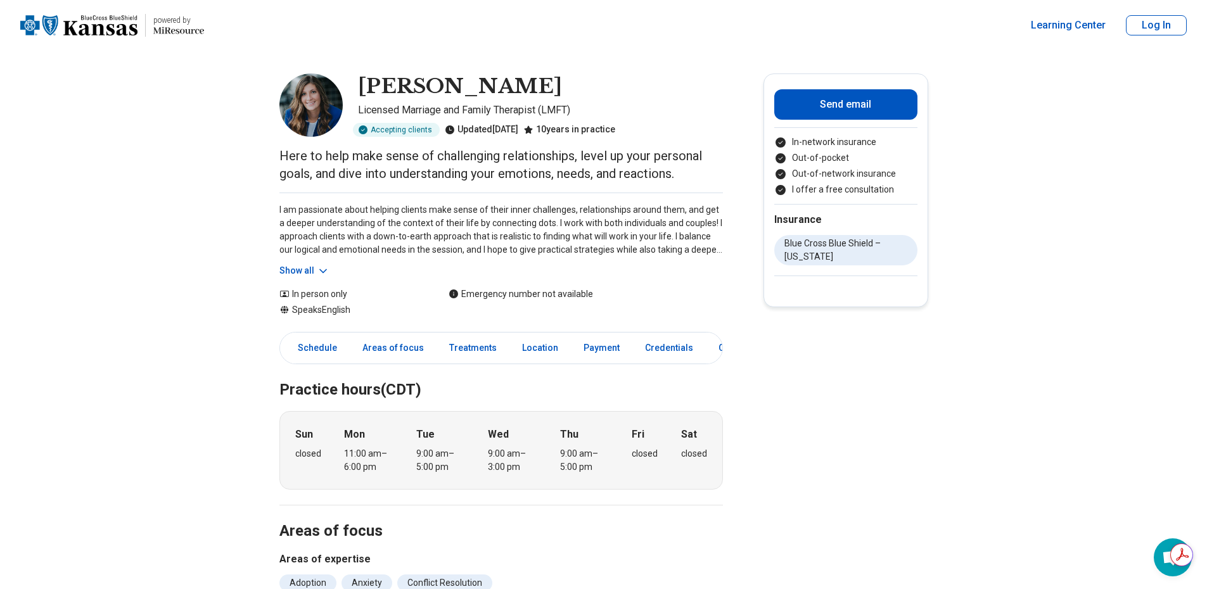
click at [314, 268] on button "Show all" at bounding box center [304, 270] width 50 height 13
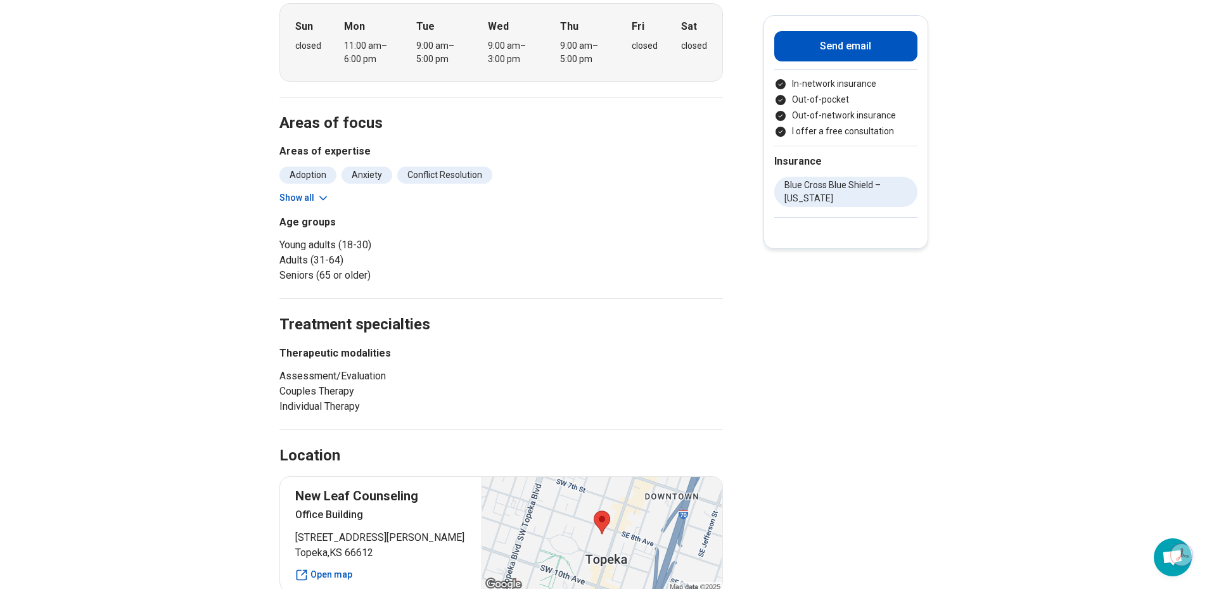
scroll to position [570, 0]
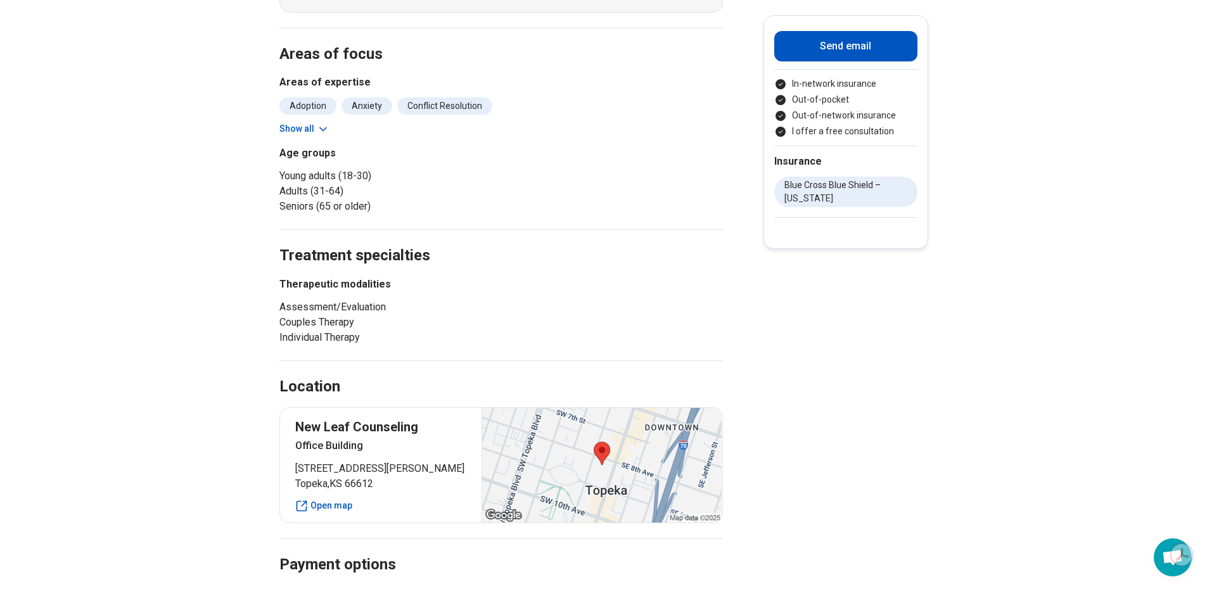
click at [310, 125] on button "Show all" at bounding box center [304, 128] width 50 height 13
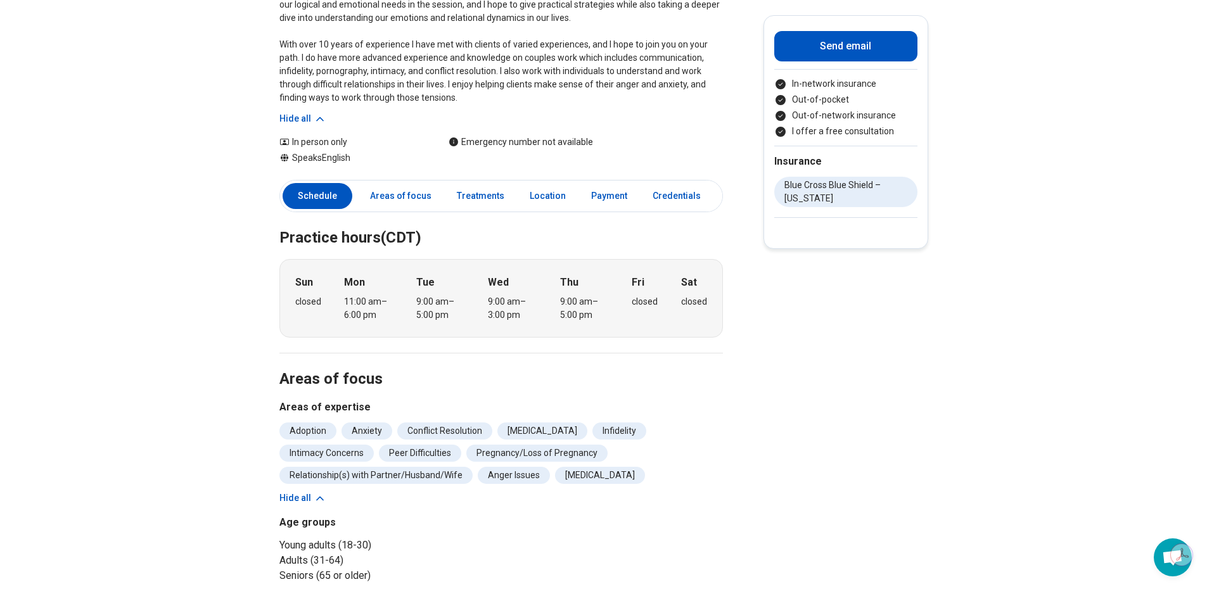
scroll to position [63, 0]
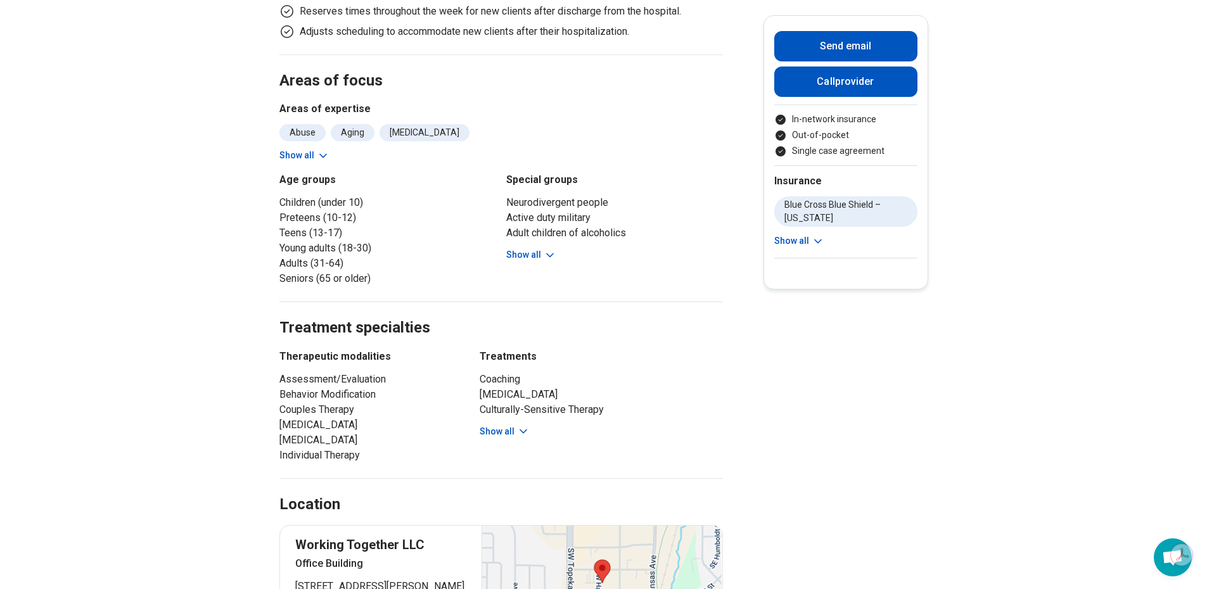
scroll to position [443, 0]
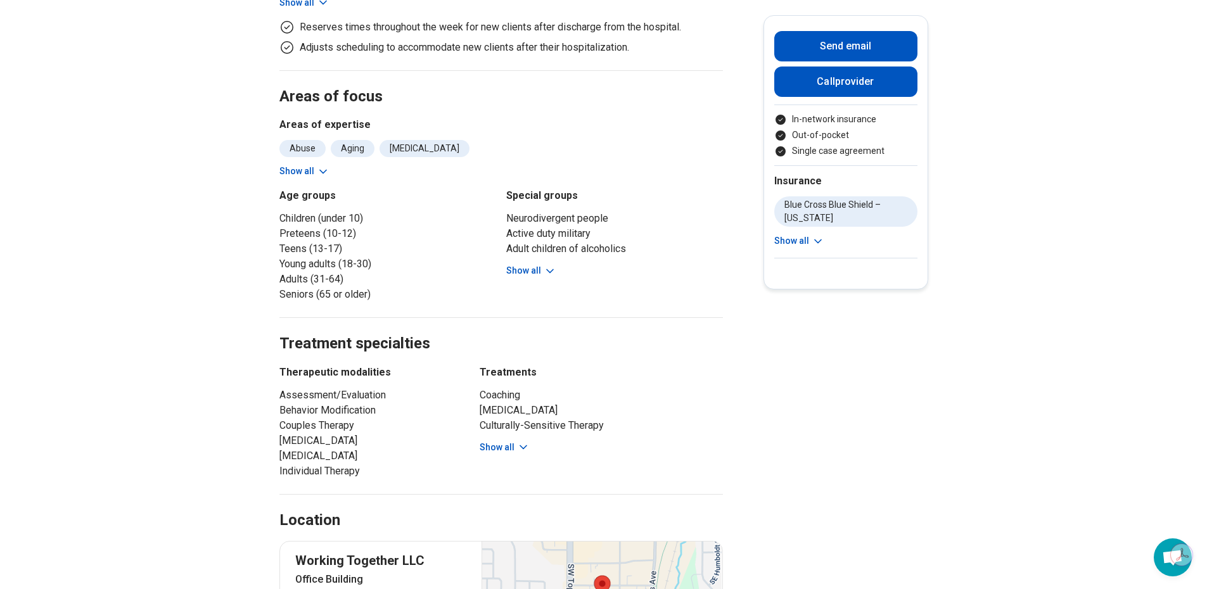
click at [522, 450] on icon at bounding box center [523, 447] width 13 height 13
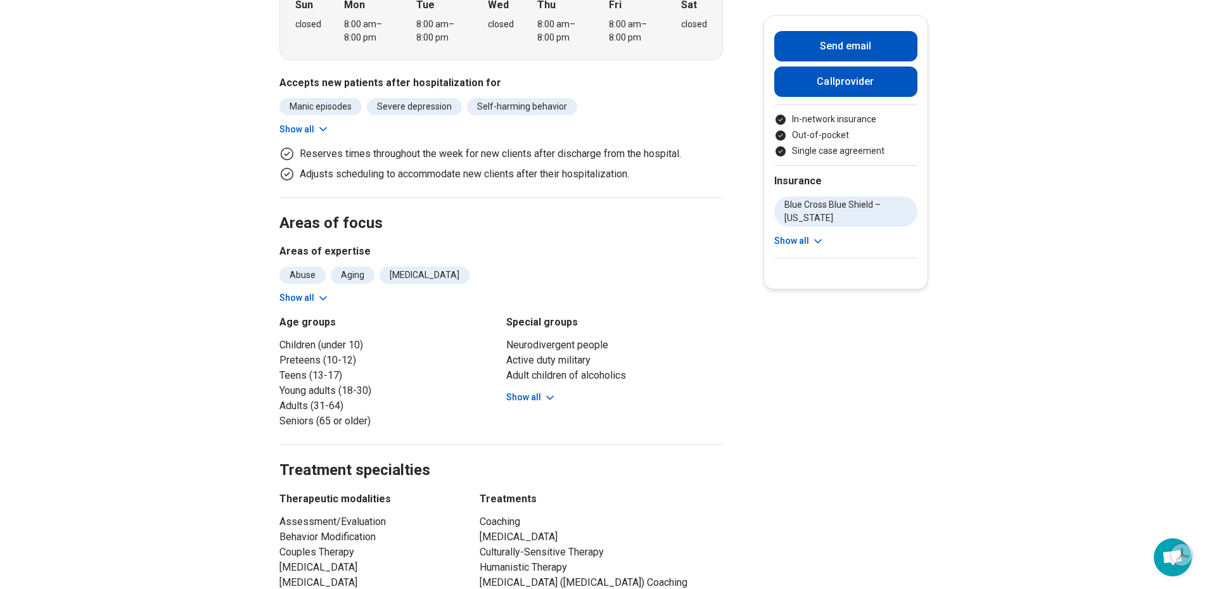
scroll to position [380, 0]
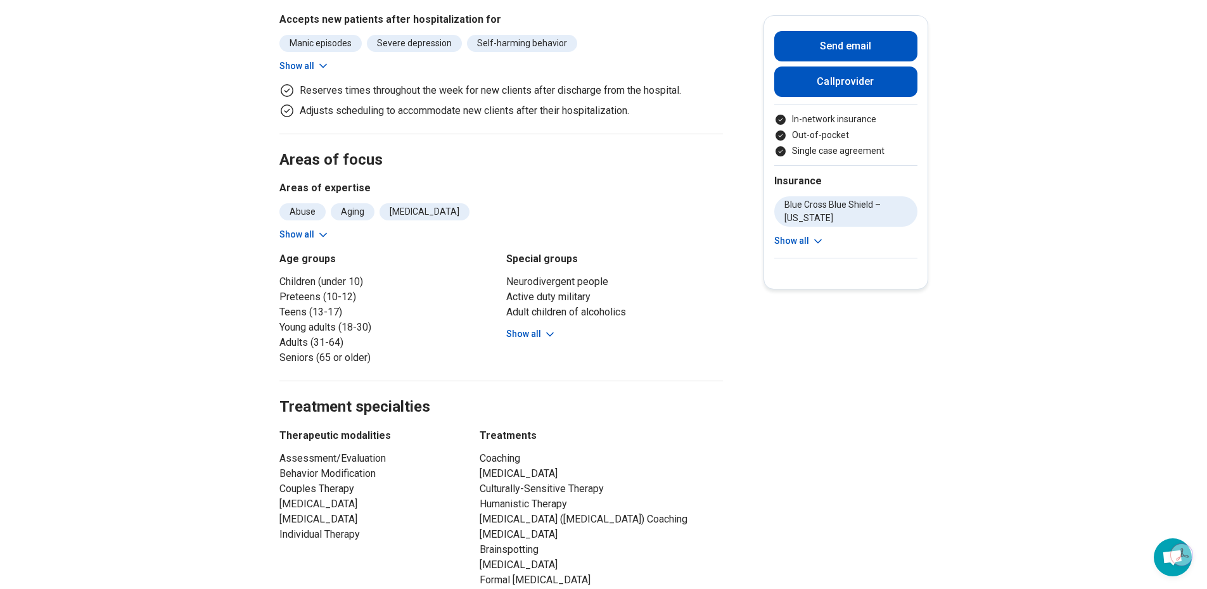
click at [528, 329] on button "Show all" at bounding box center [531, 333] width 50 height 13
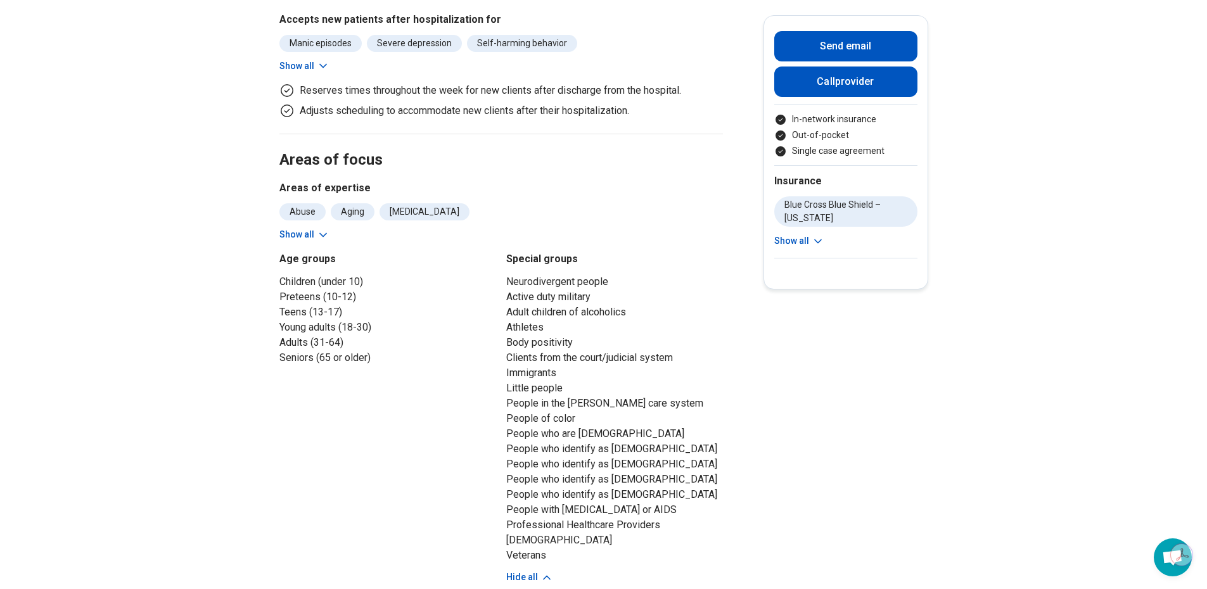
click at [314, 236] on button "Show all" at bounding box center [304, 234] width 50 height 13
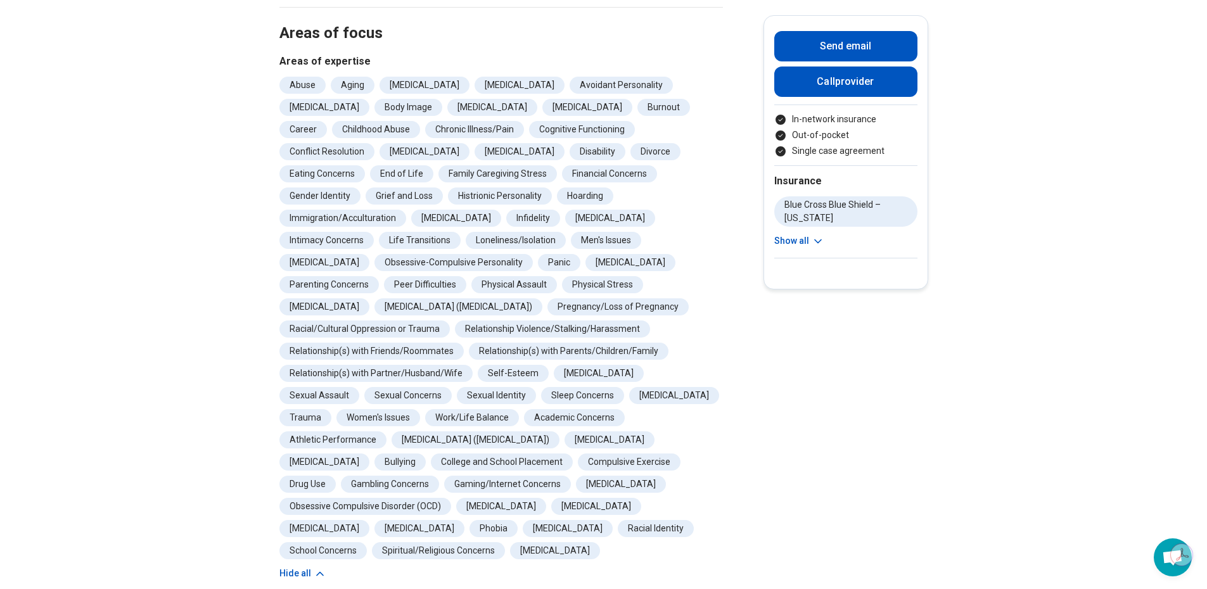
scroll to position [570, 0]
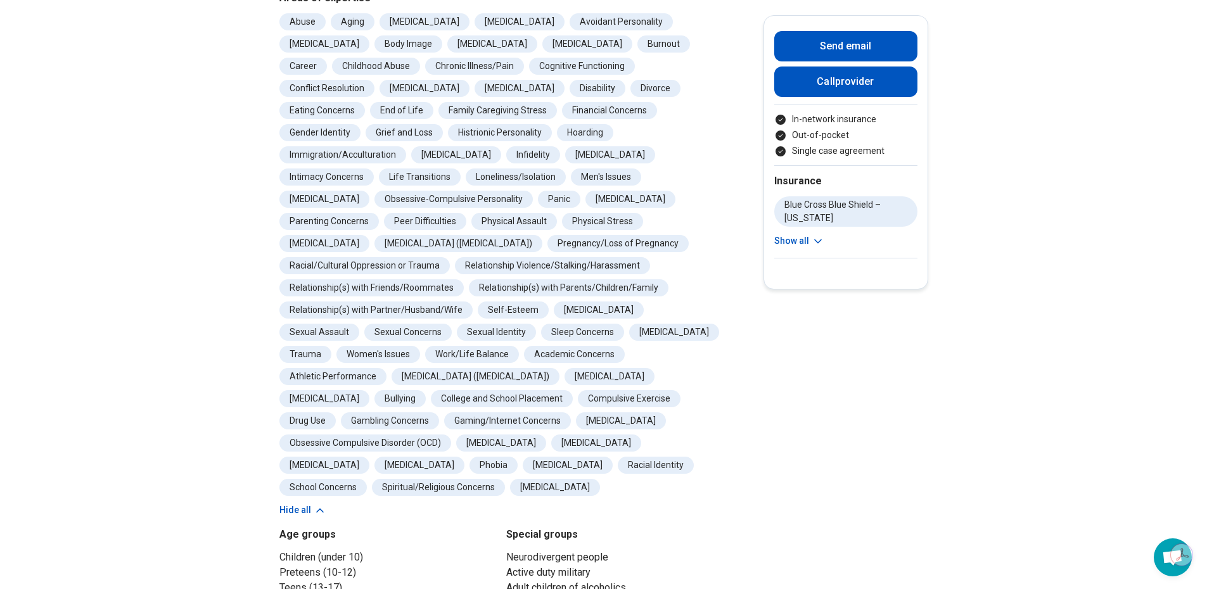
click at [307, 508] on button "Hide all" at bounding box center [302, 510] width 47 height 13
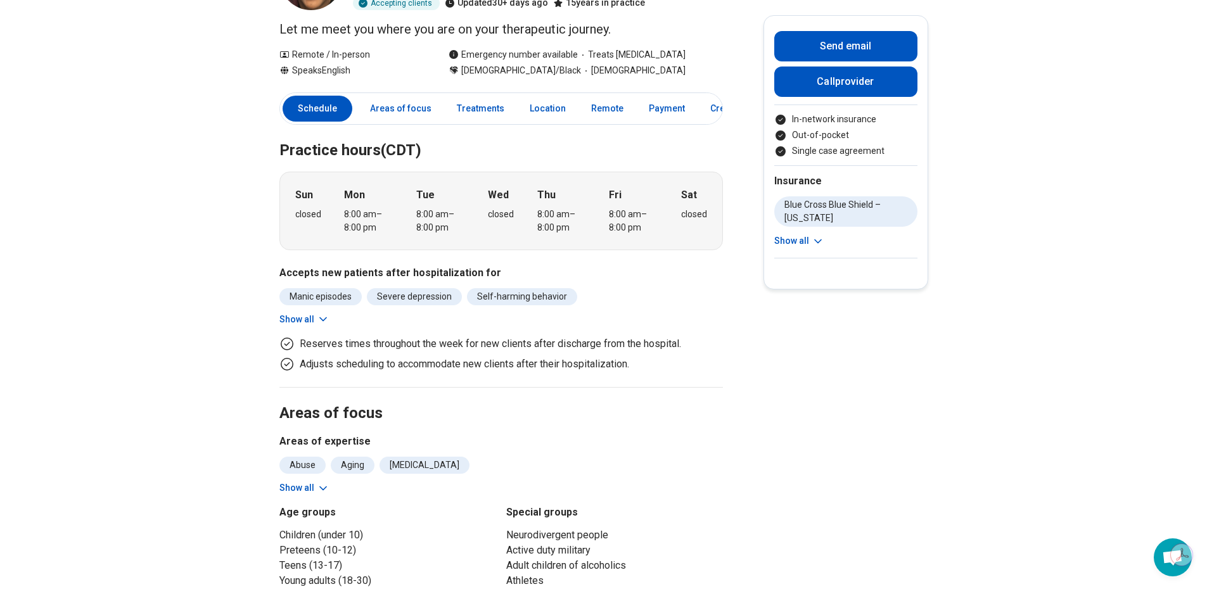
scroll to position [0, 0]
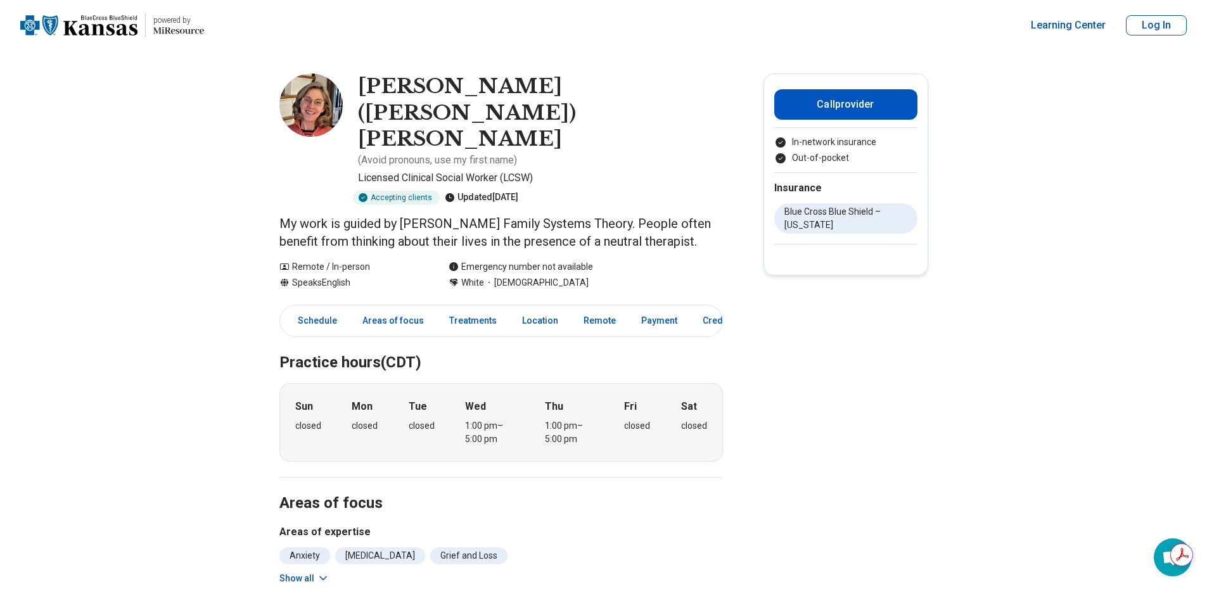
click at [309, 572] on button "Show all" at bounding box center [304, 578] width 50 height 13
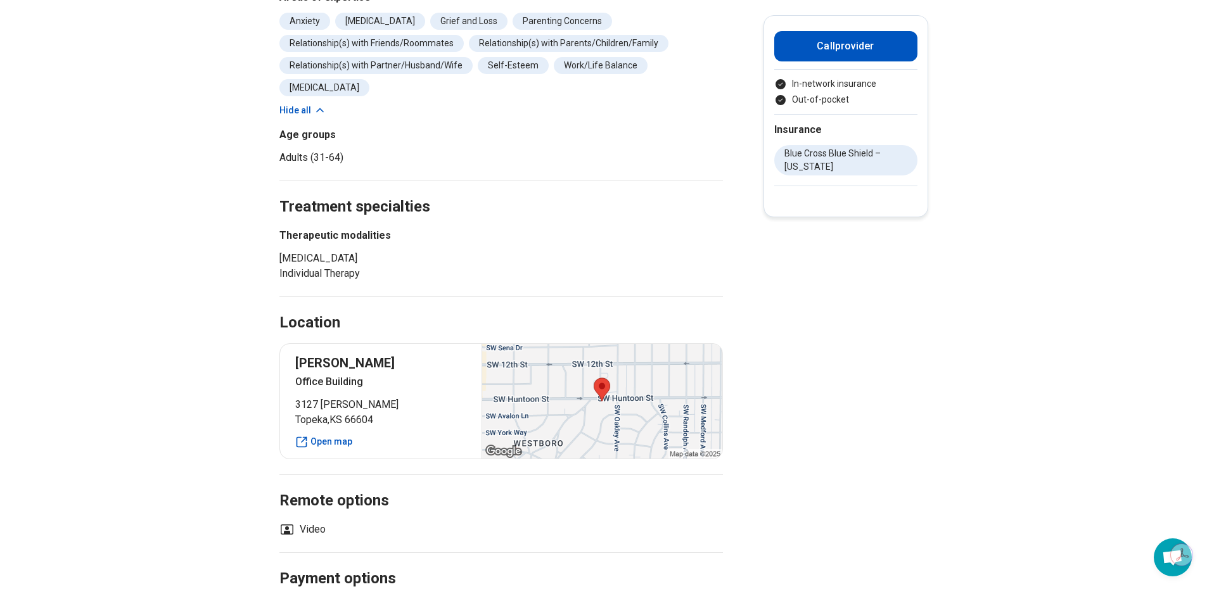
scroll to position [507, 0]
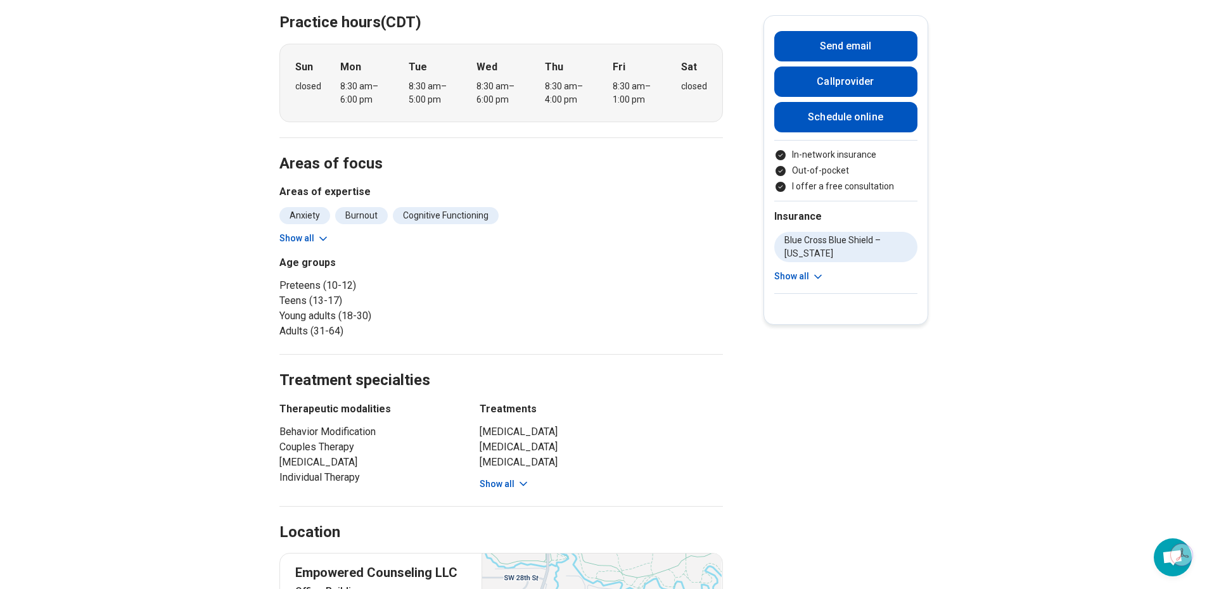
scroll to position [443, 0]
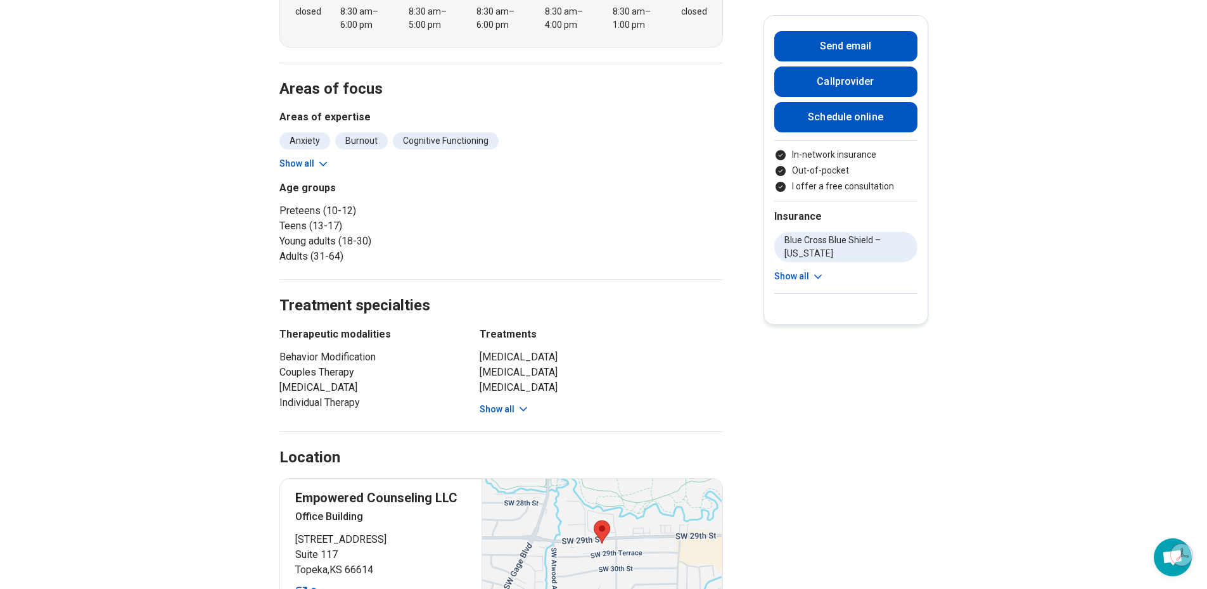
click at [314, 157] on button "Show all" at bounding box center [304, 163] width 50 height 13
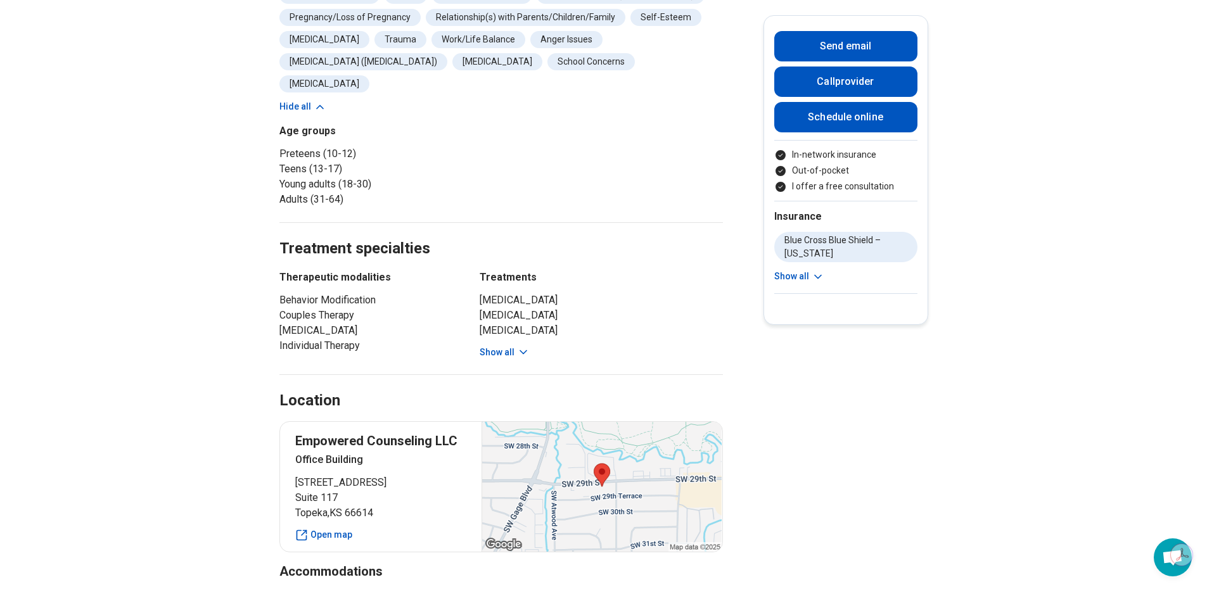
scroll to position [697, 0]
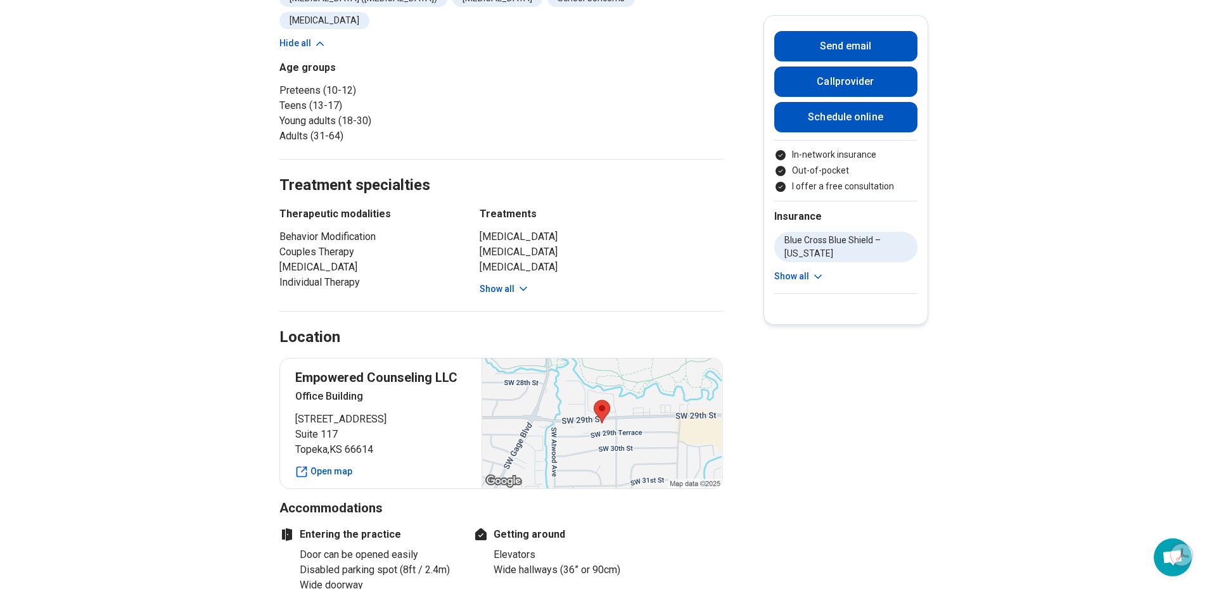
click at [502, 282] on button "Show all" at bounding box center [504, 288] width 50 height 13
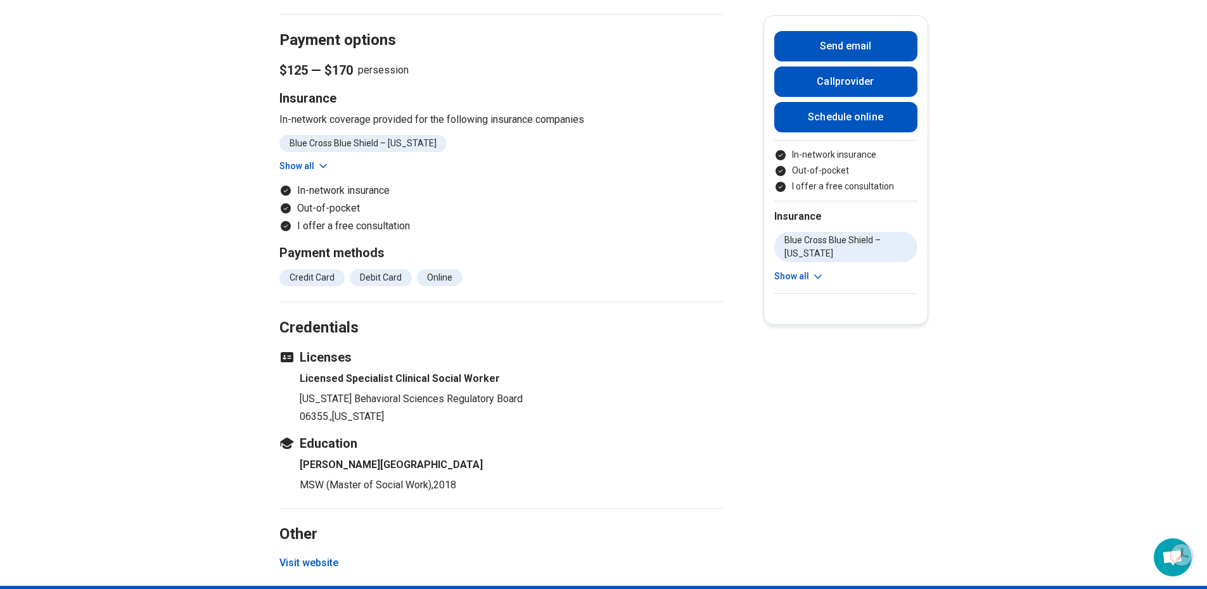
scroll to position [1710, 0]
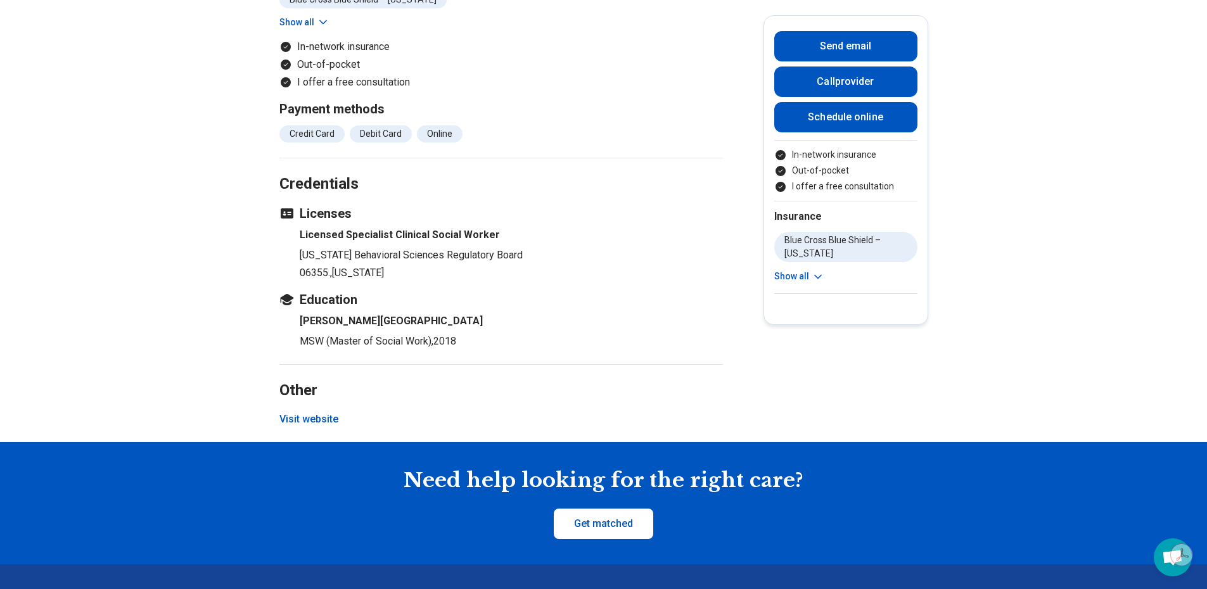
click at [313, 415] on button "Visit website" at bounding box center [308, 419] width 59 height 15
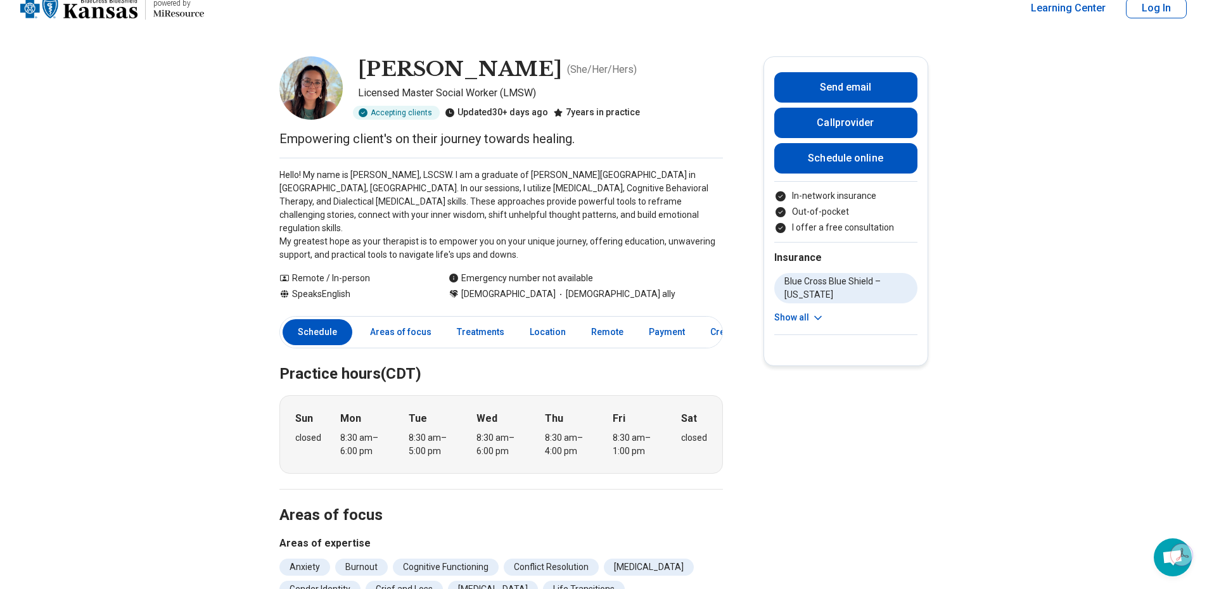
scroll to position [0, 0]
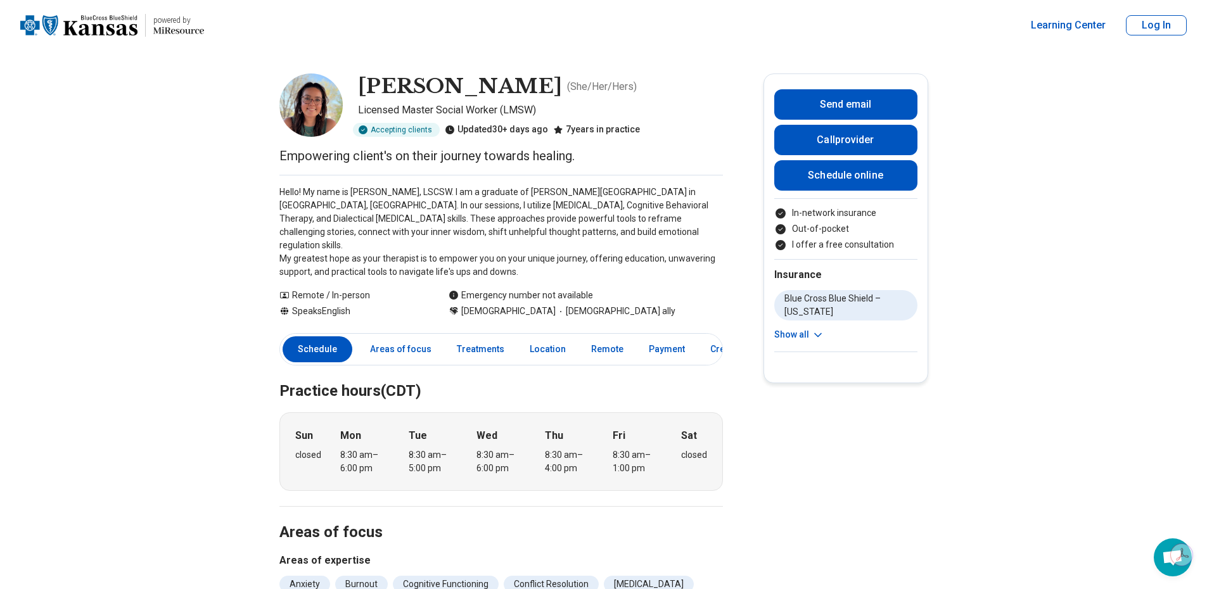
click at [333, 100] on img at bounding box center [310, 104] width 63 height 63
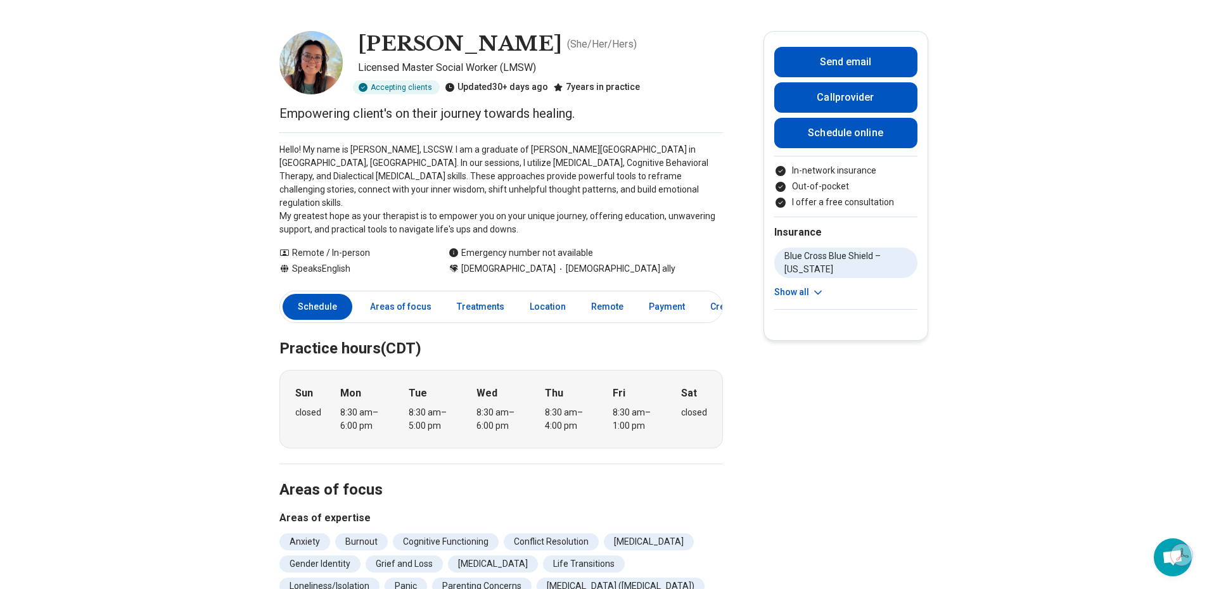
scroll to position [63, 0]
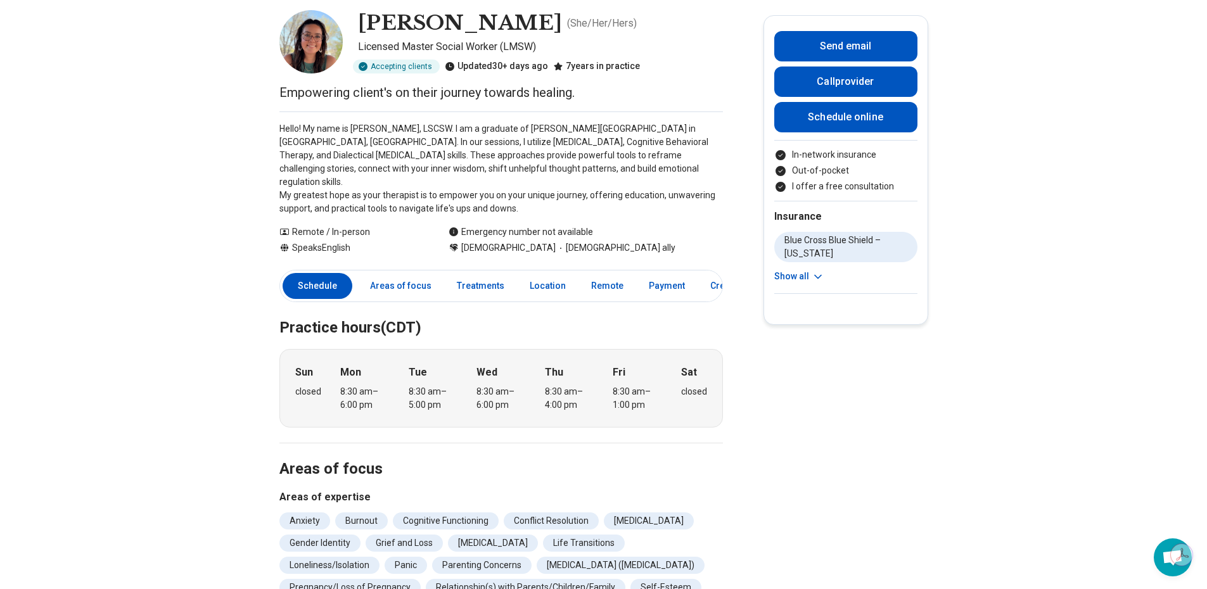
click at [818, 279] on icon at bounding box center [817, 276] width 13 height 13
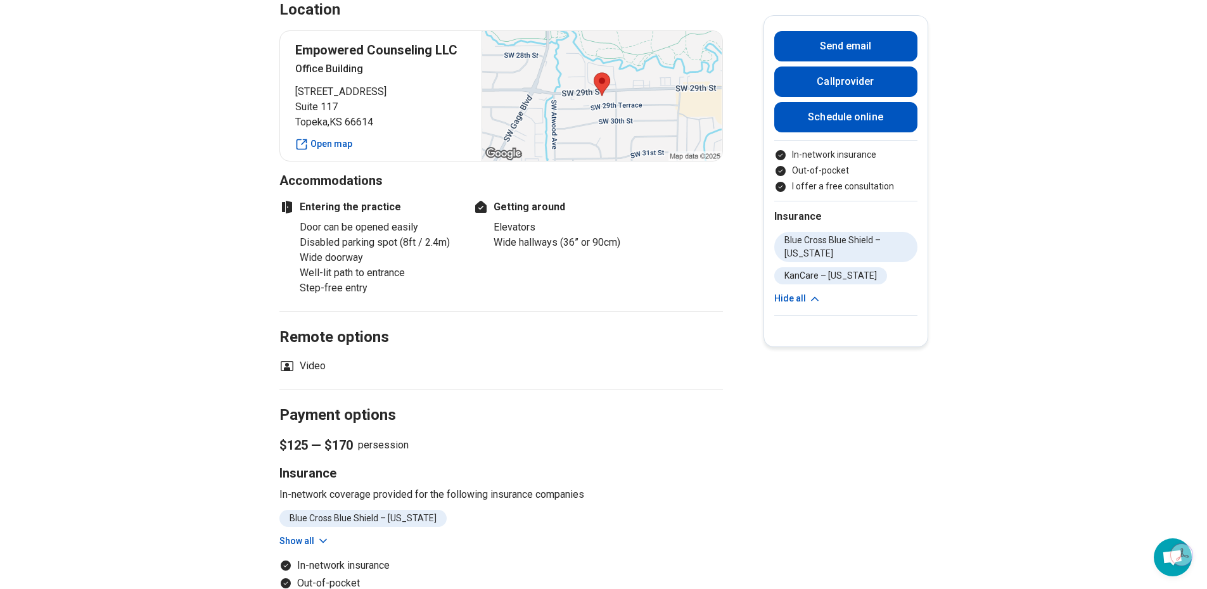
scroll to position [1203, 0]
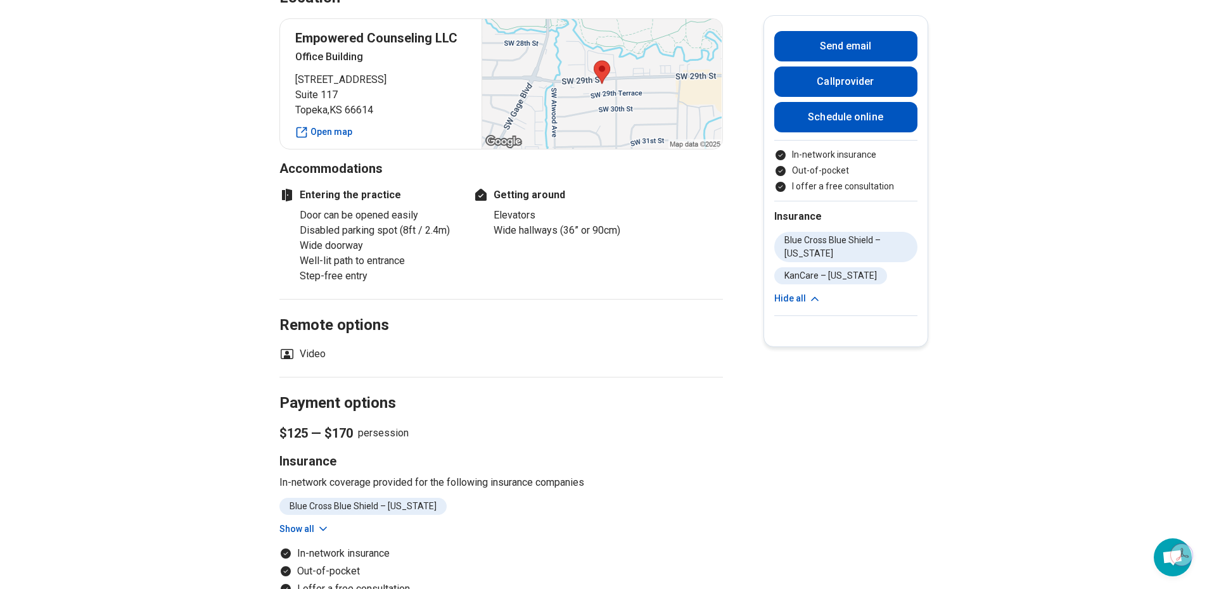
click at [607, 123] on div at bounding box center [601, 84] width 240 height 130
click at [351, 136] on link "Open map" at bounding box center [381, 131] width 172 height 13
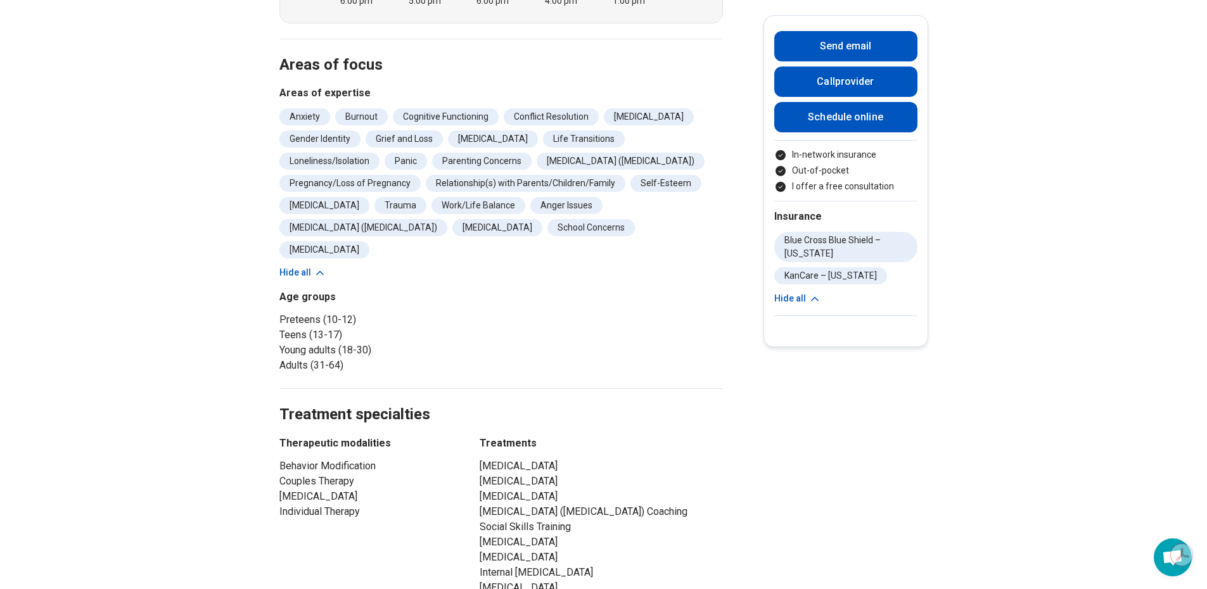
scroll to position [443, 0]
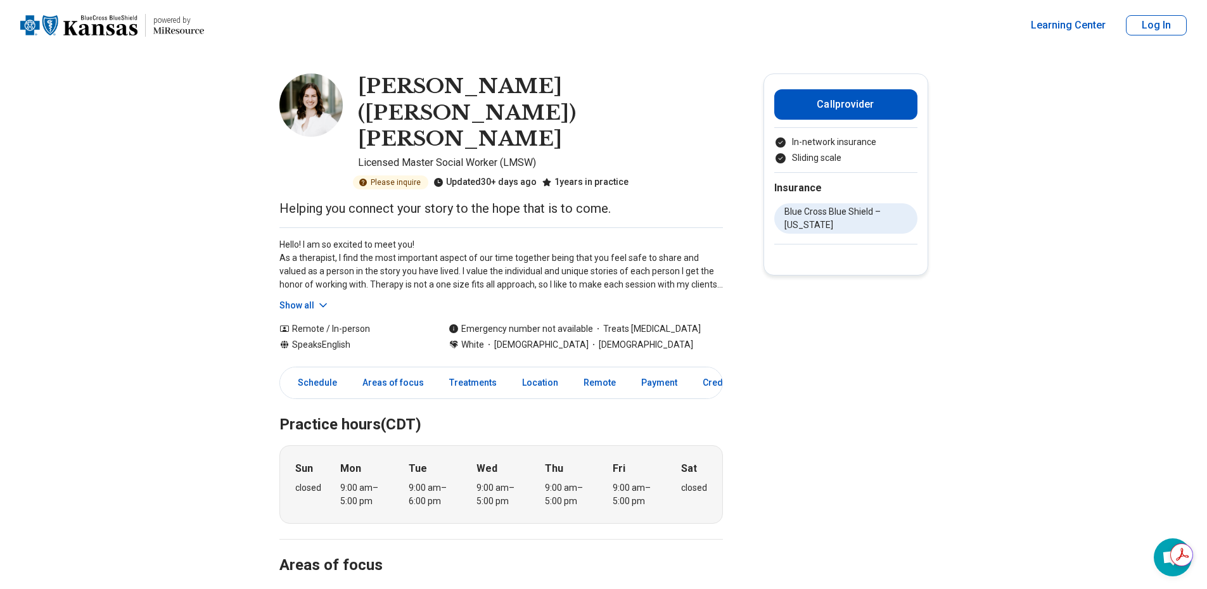
click at [321, 299] on icon at bounding box center [323, 305] width 13 height 13
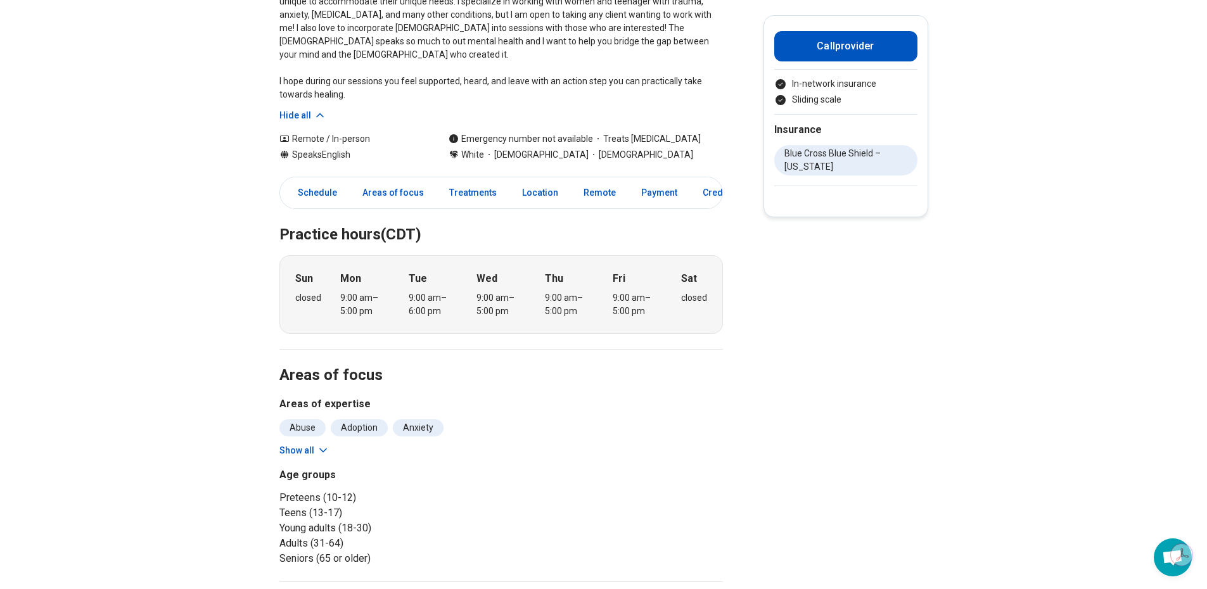
scroll to position [317, 0]
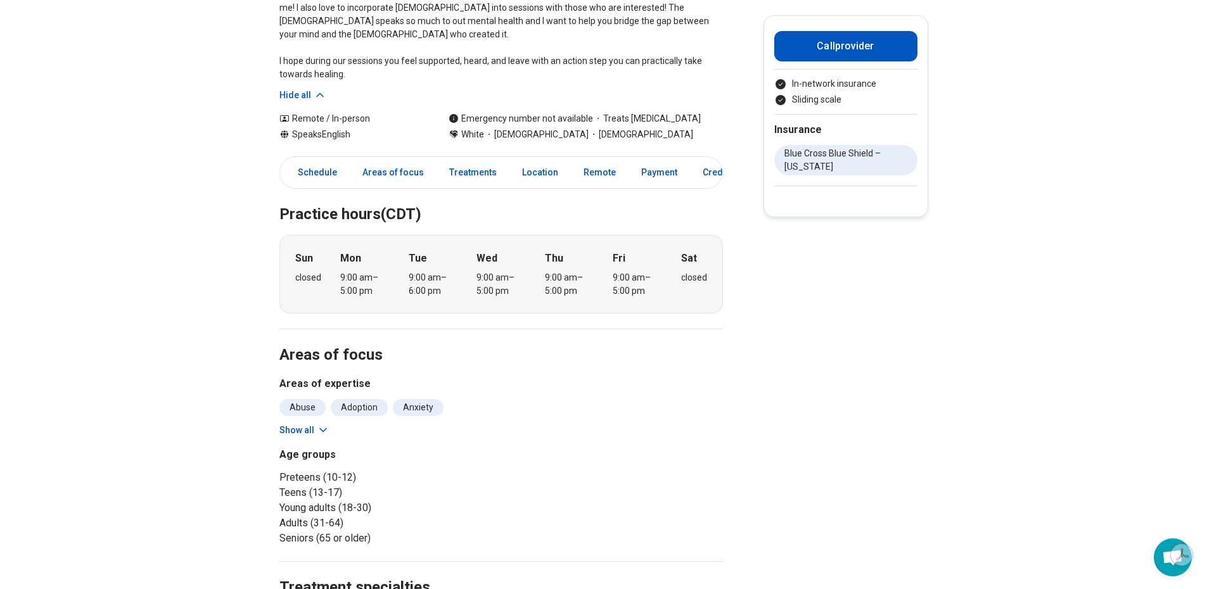
click at [312, 424] on button "Show all" at bounding box center [304, 430] width 50 height 13
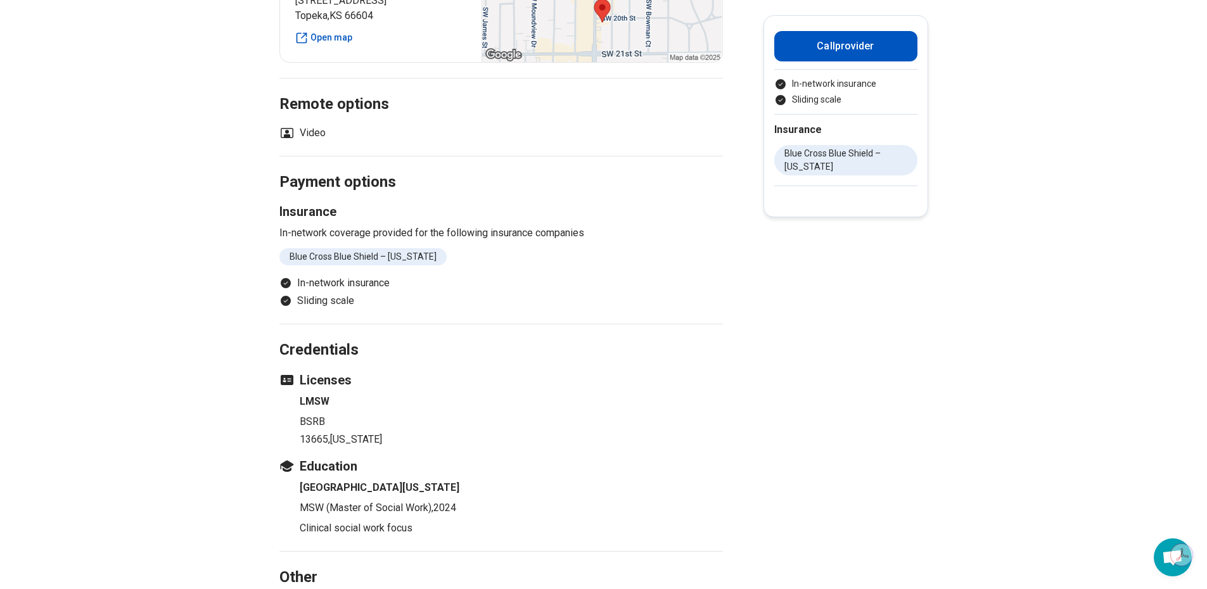
scroll to position [1140, 0]
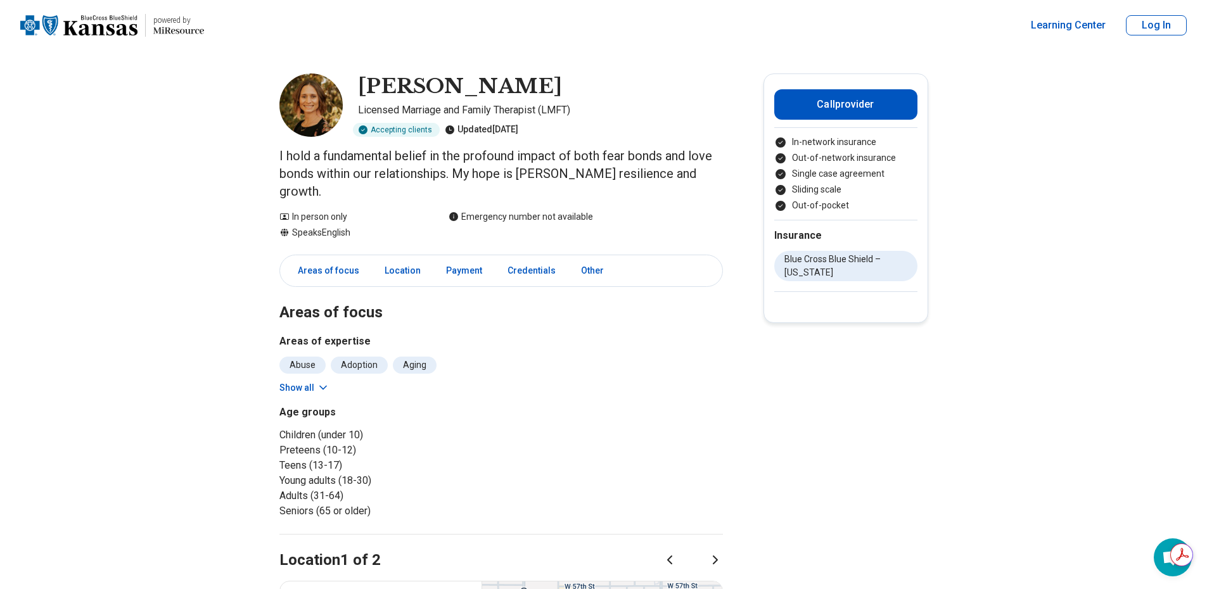
click at [317, 381] on button "Show all" at bounding box center [304, 387] width 50 height 13
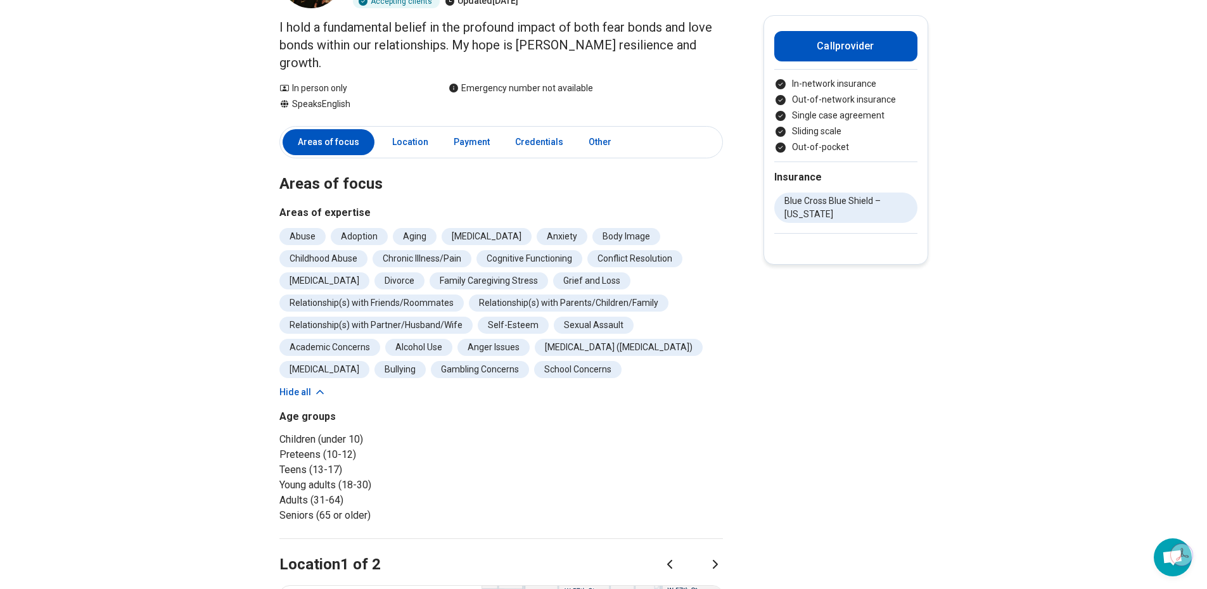
scroll to position [190, 0]
